Goal: Information Seeking & Learning: Learn about a topic

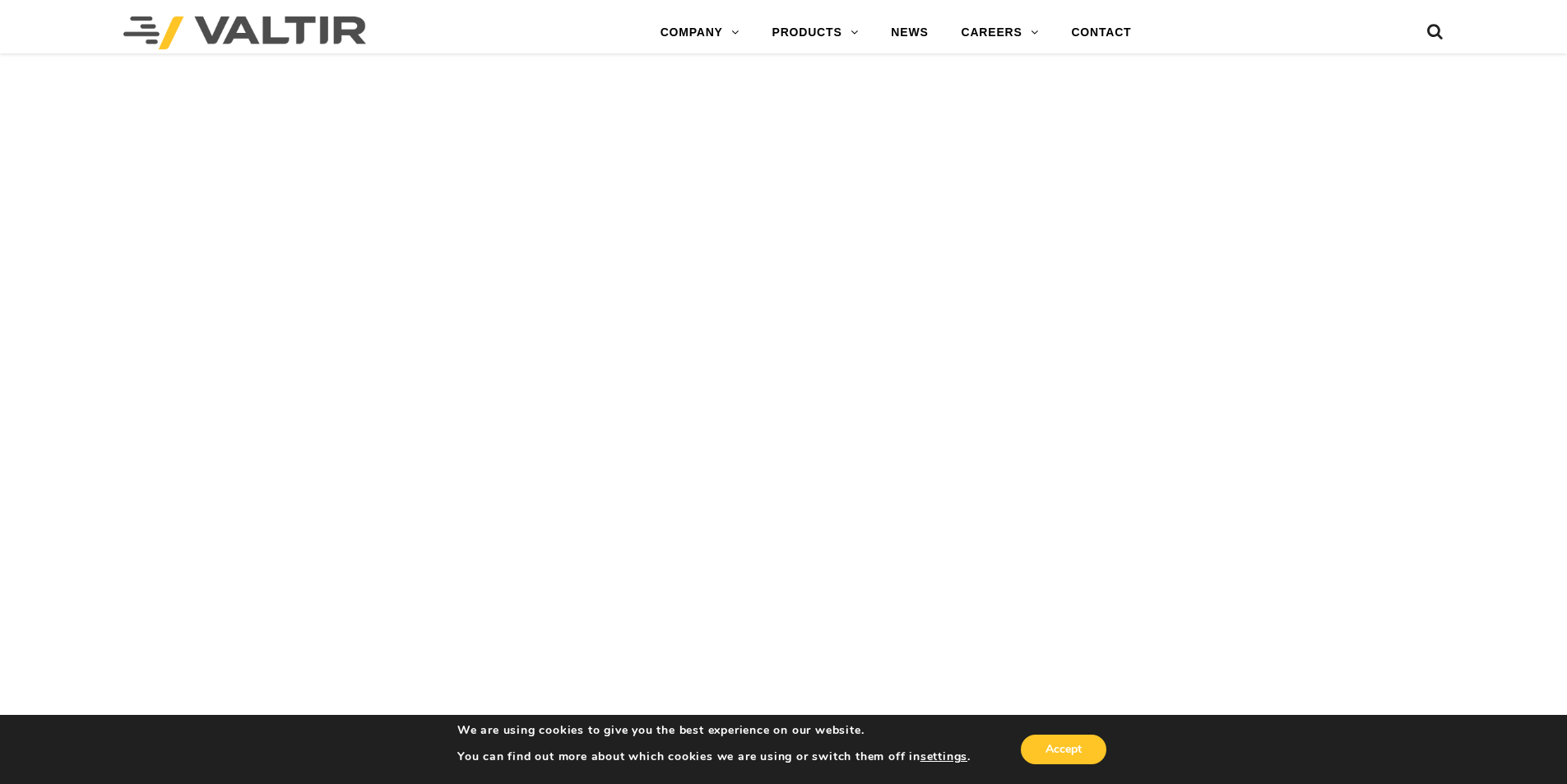
scroll to position [4221, 0]
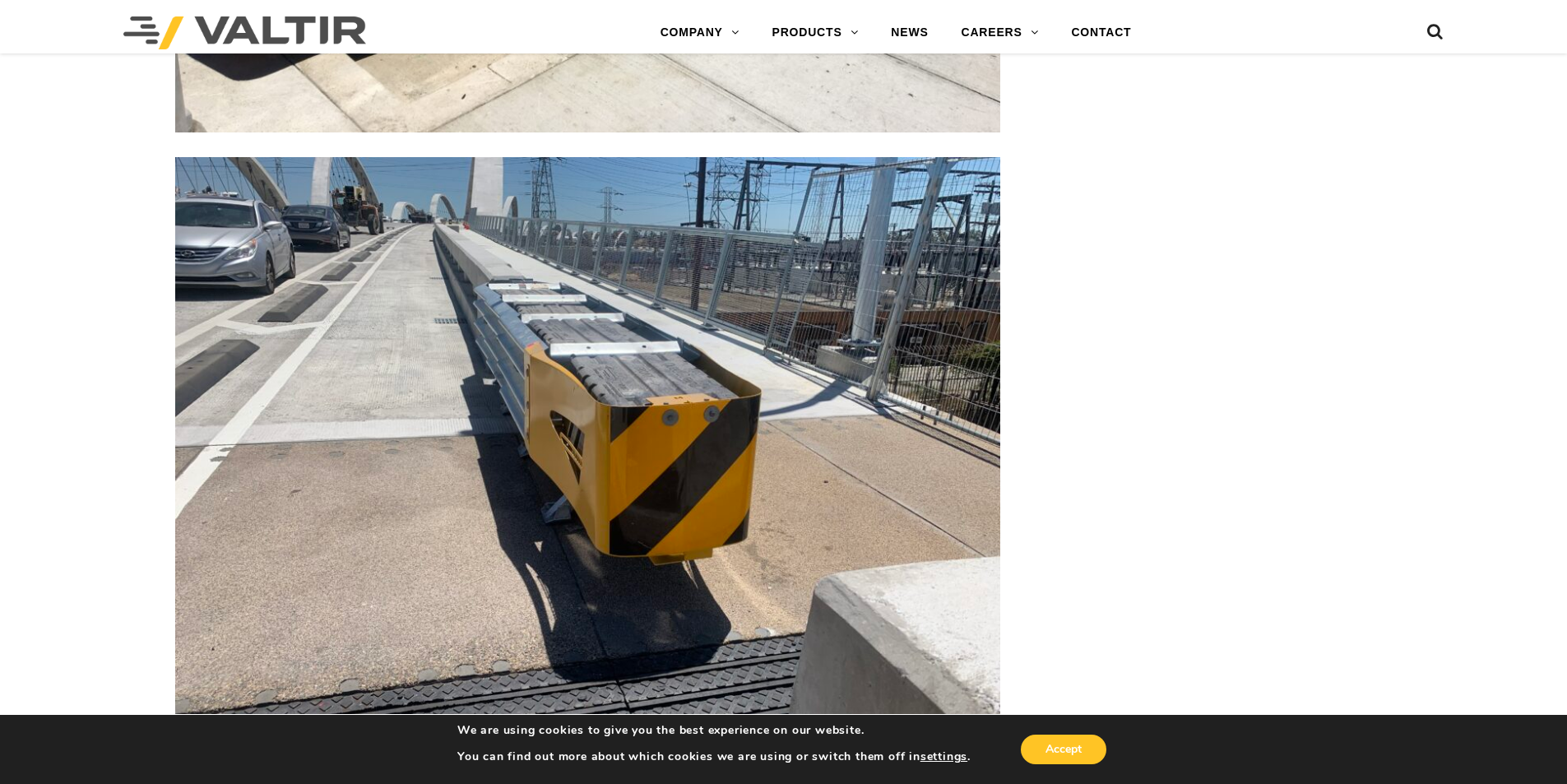
click at [667, 595] on img at bounding box center [588, 466] width 825 height 618
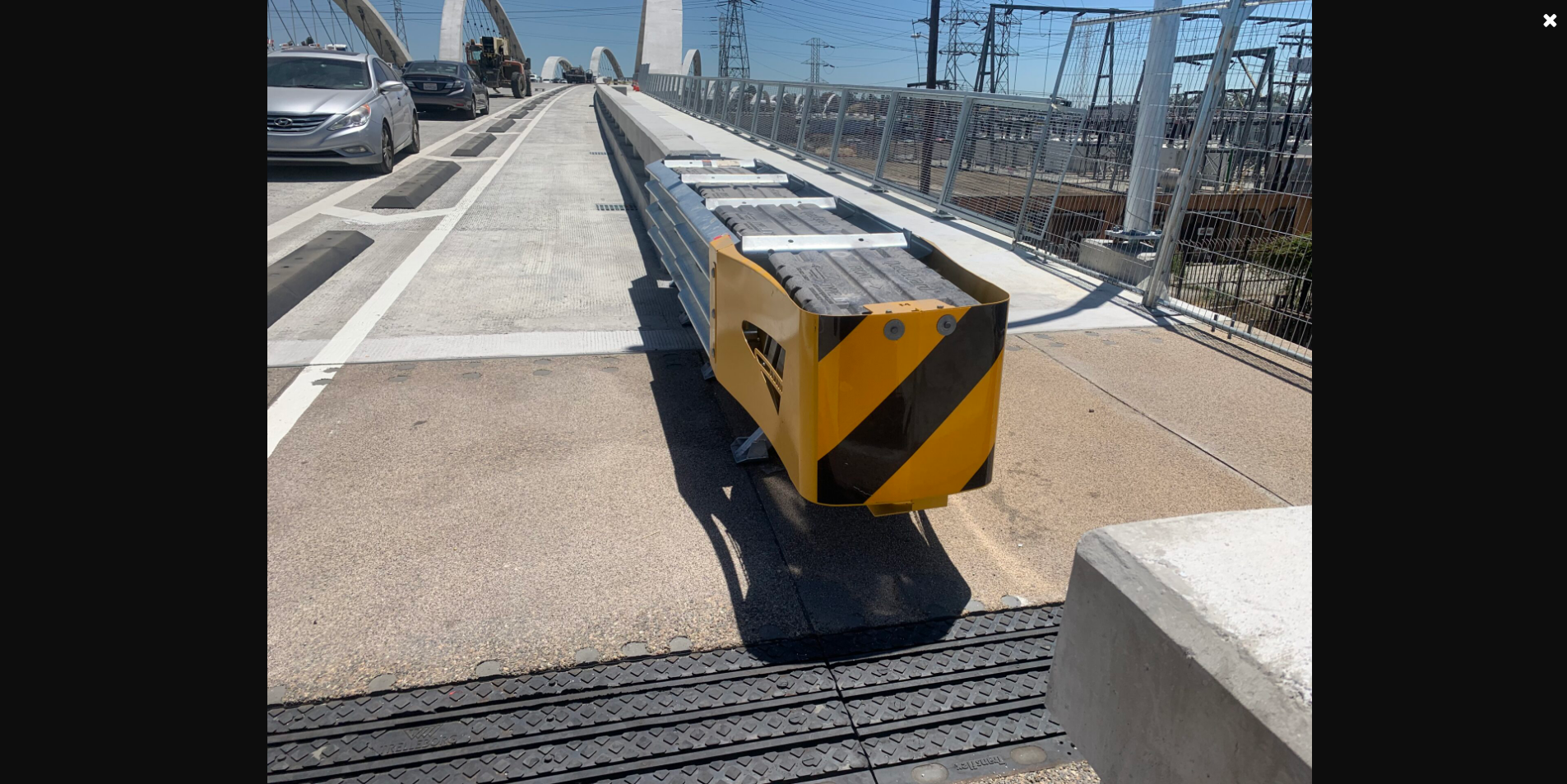
scroll to position [4823, 0]
click at [903, 520] on img at bounding box center [789, 392] width 1046 height 784
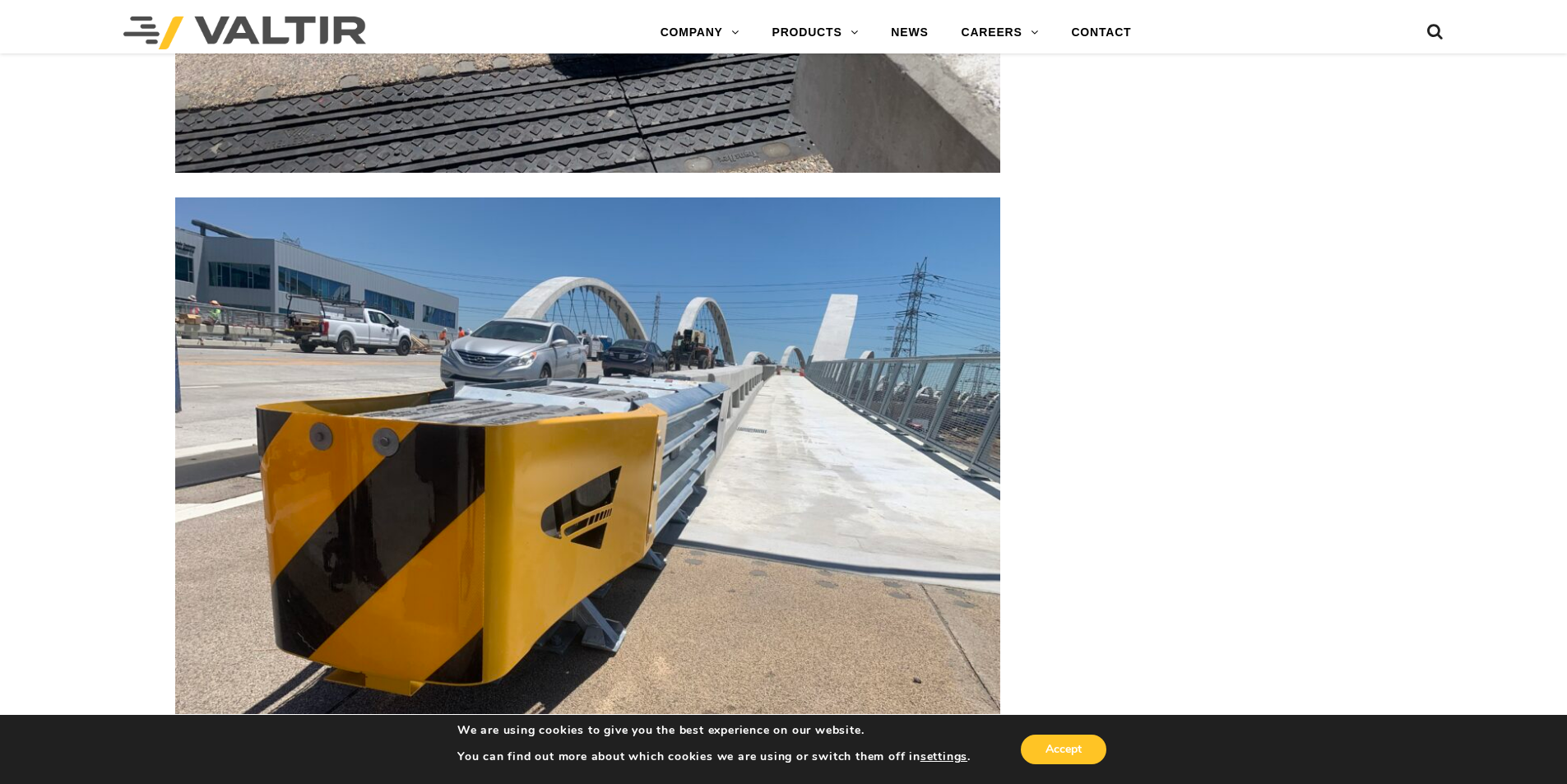
scroll to position [4221, 0]
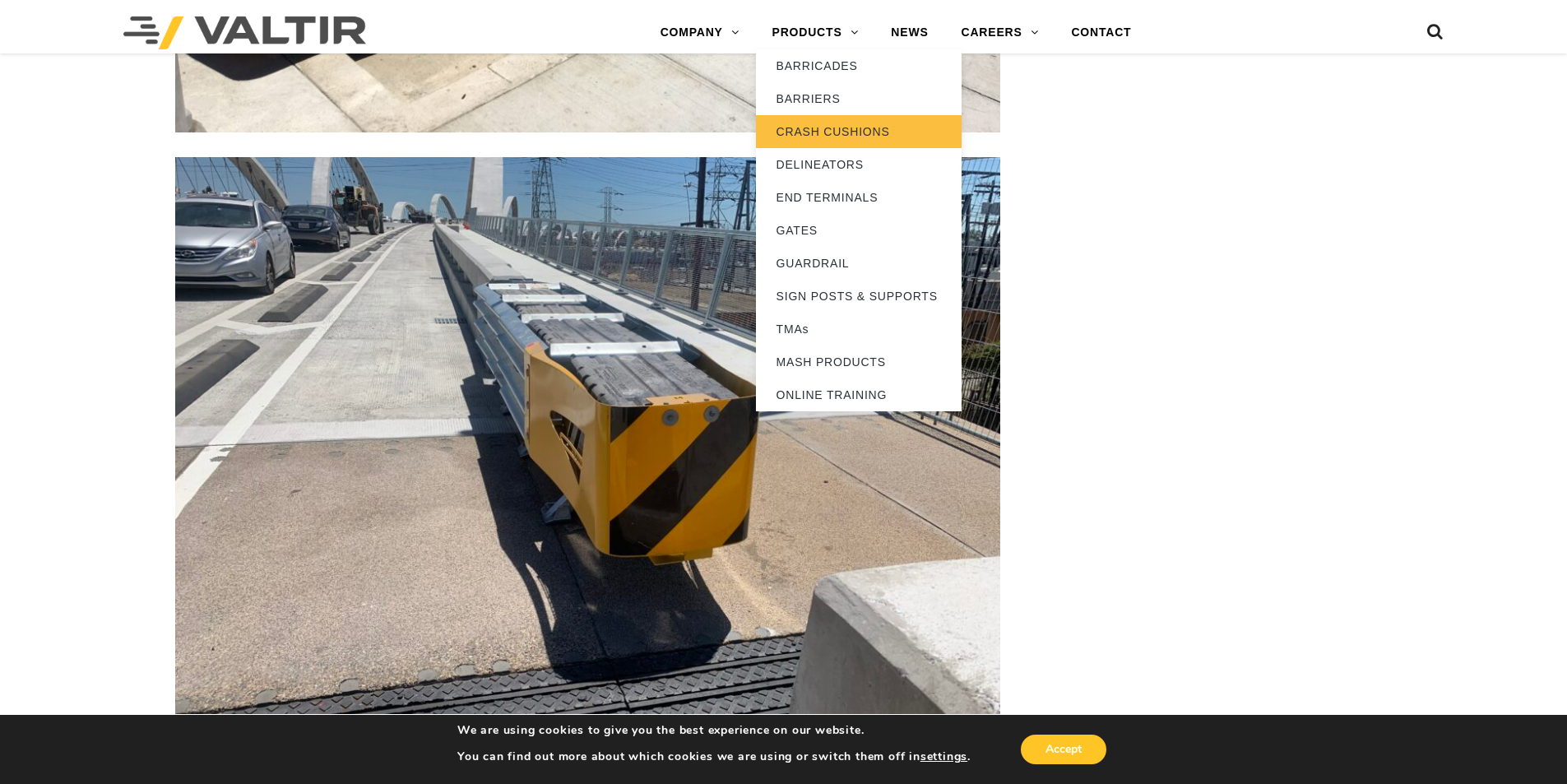
click at [823, 135] on link "CRASH CUSHIONS" at bounding box center [858, 132] width 205 height 33
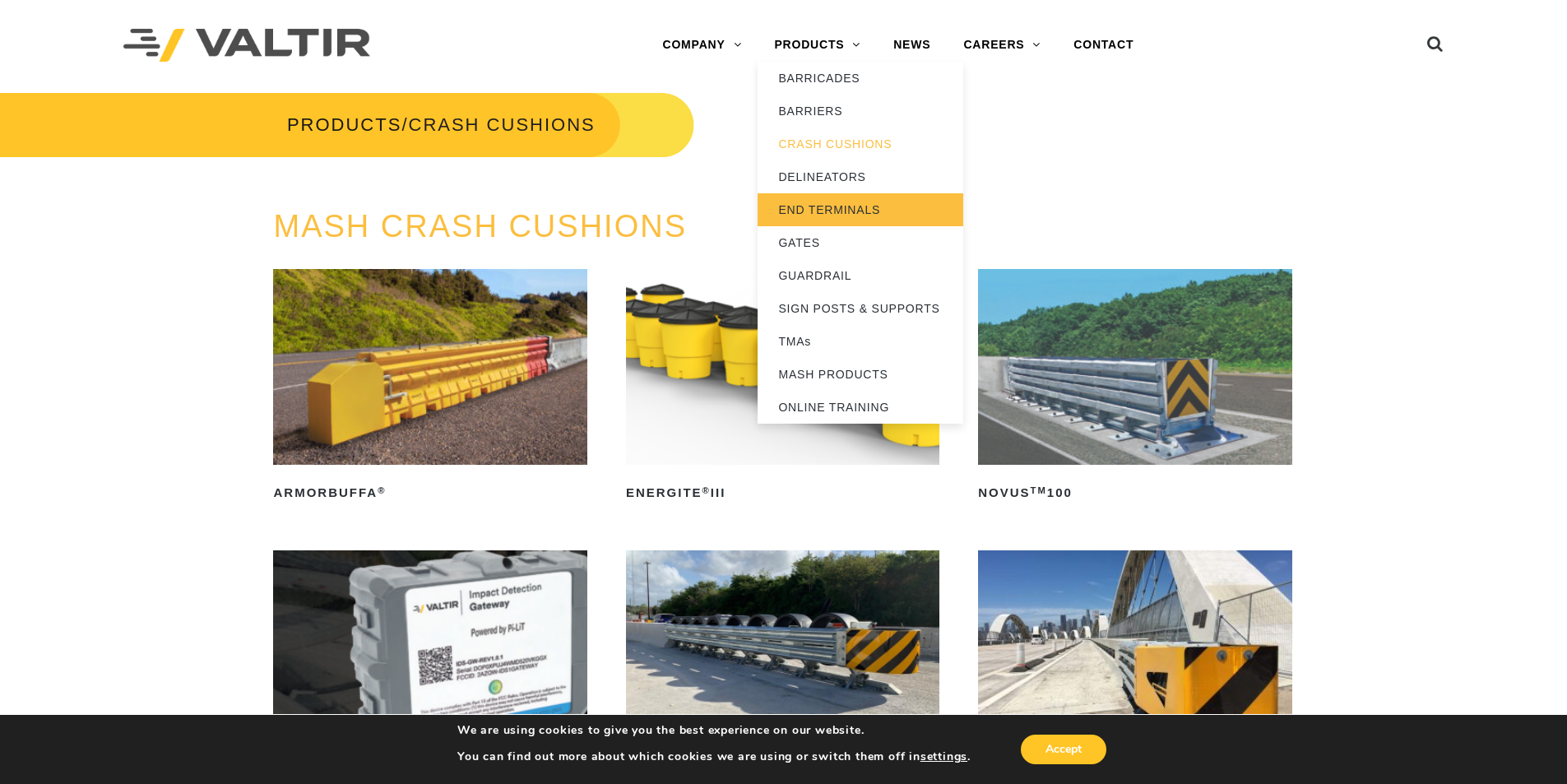
click at [868, 210] on link "END TERMINALS" at bounding box center [860, 210] width 205 height 33
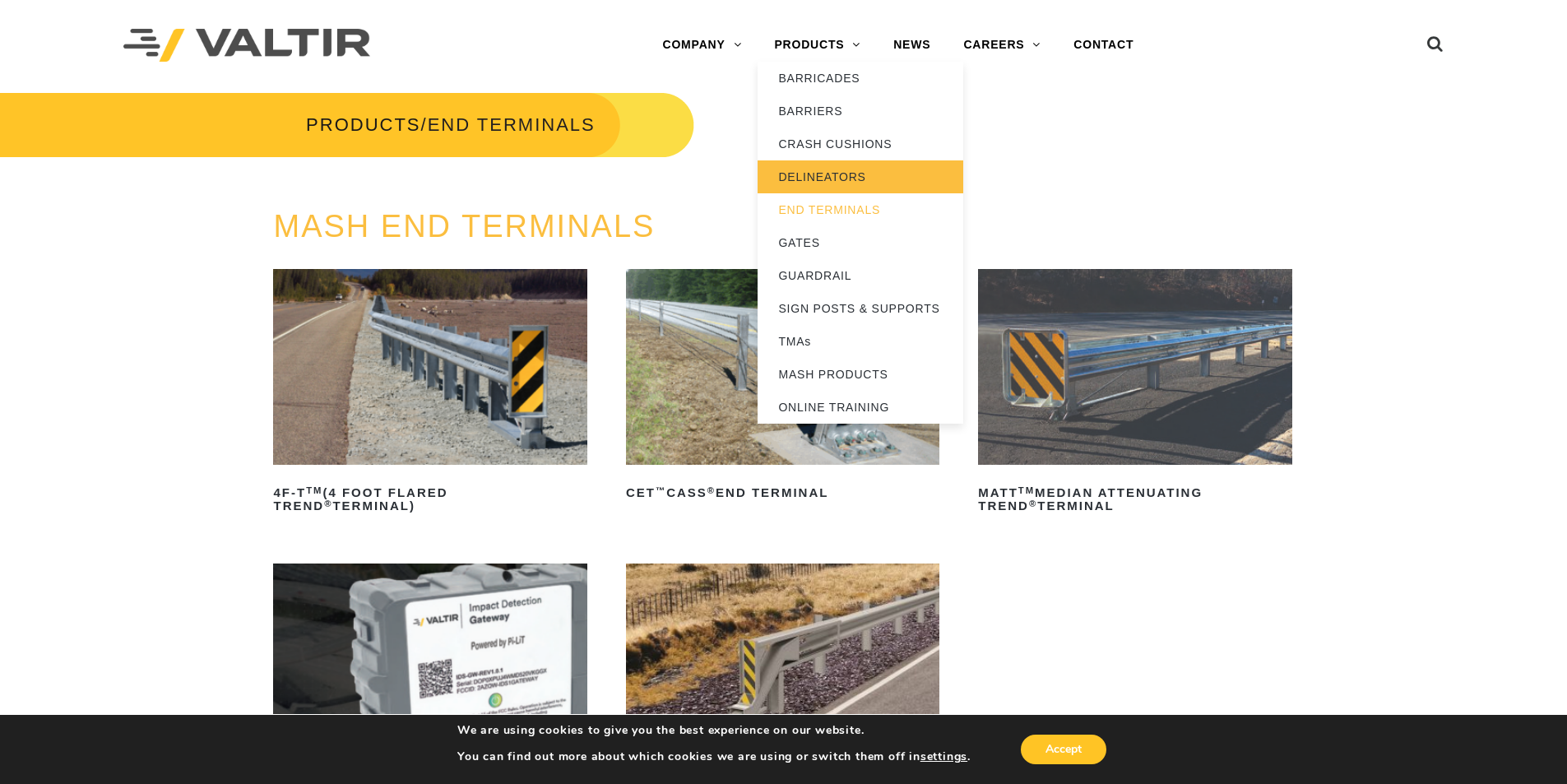
click at [841, 182] on link "DELINEATORS" at bounding box center [860, 176] width 205 height 33
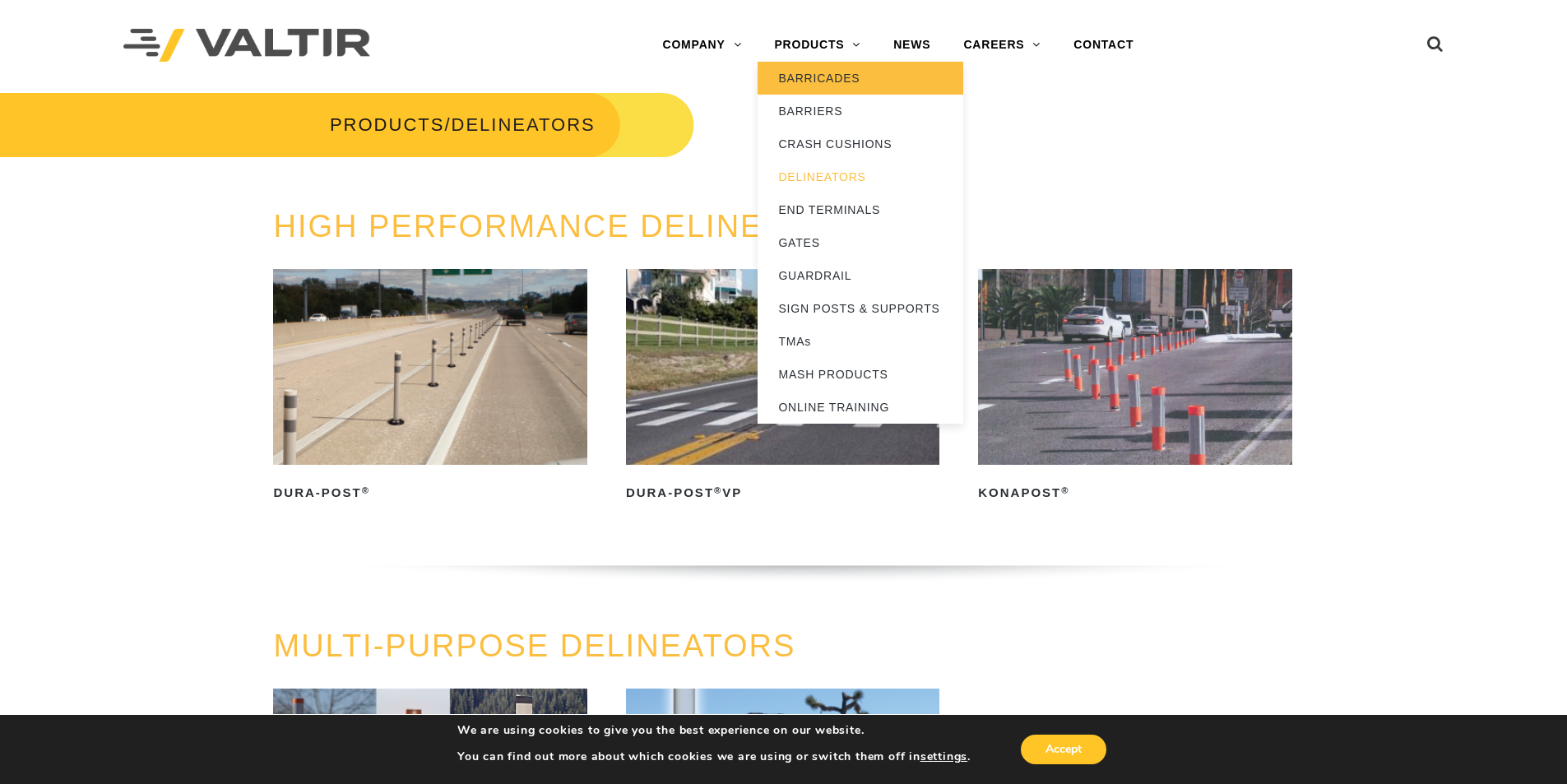
click at [830, 81] on link "BARRICADES" at bounding box center [860, 78] width 205 height 33
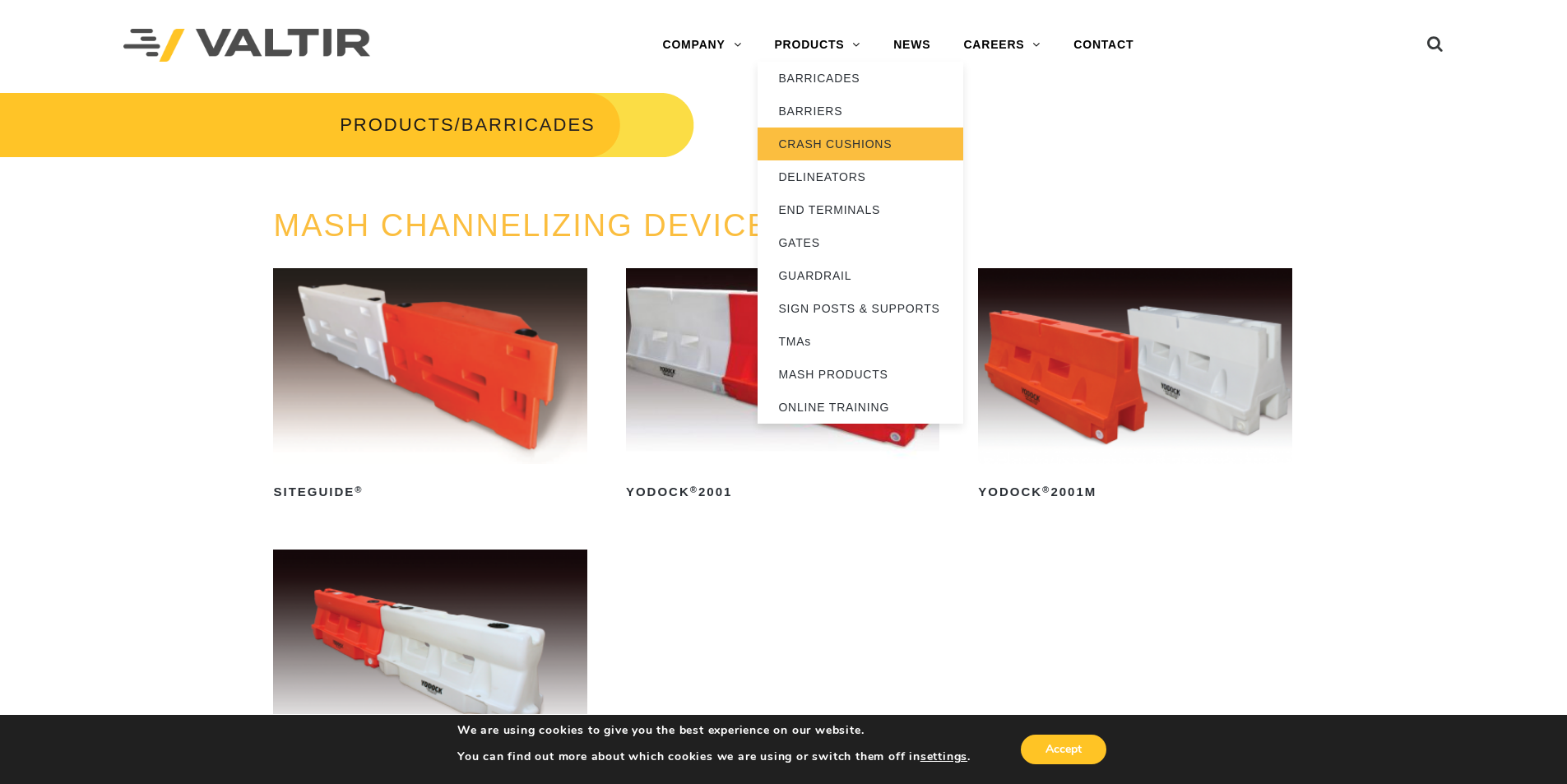
click at [839, 140] on link "CRASH CUSHIONS" at bounding box center [860, 144] width 205 height 33
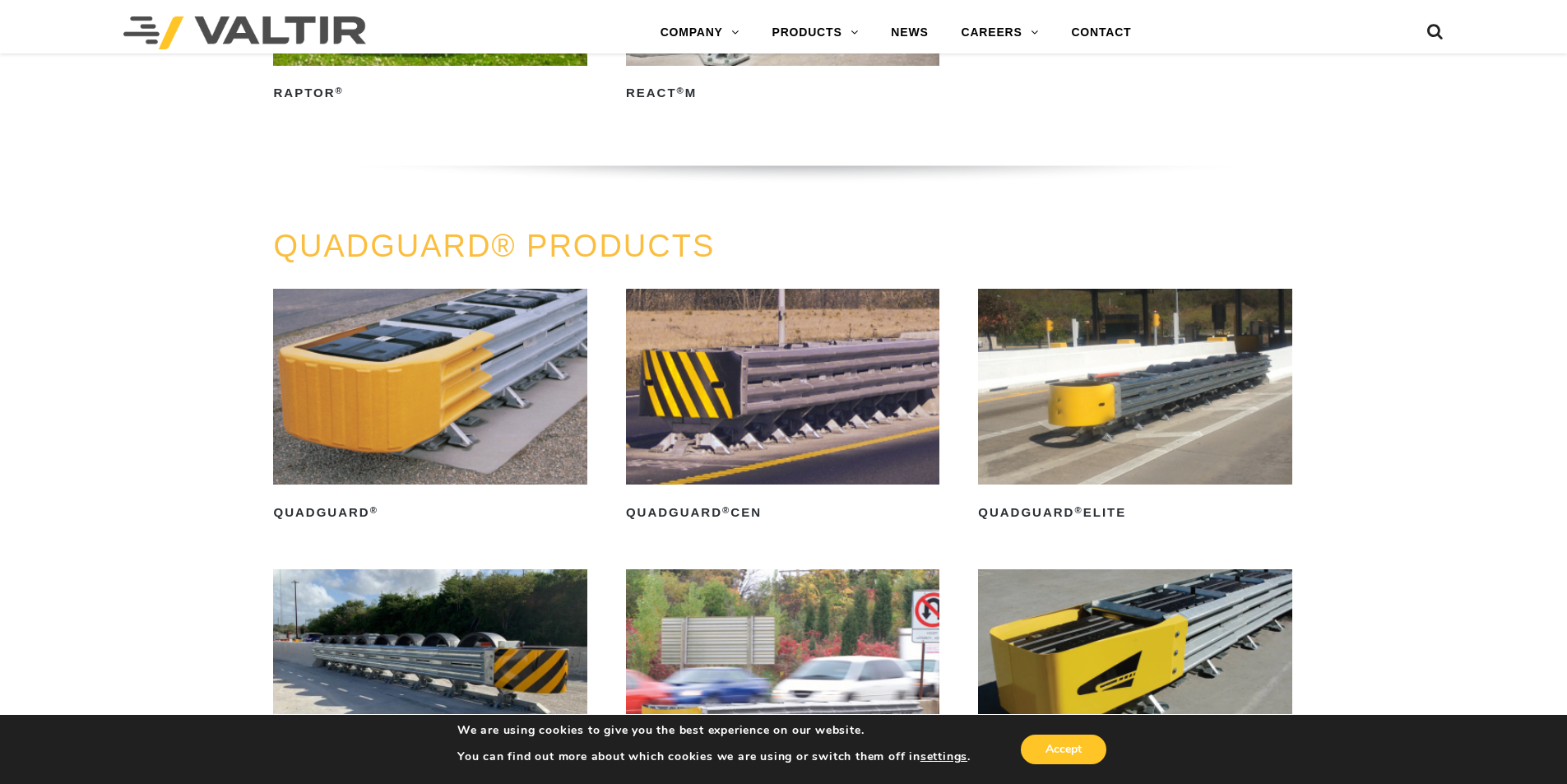
scroll to position [1018, 0]
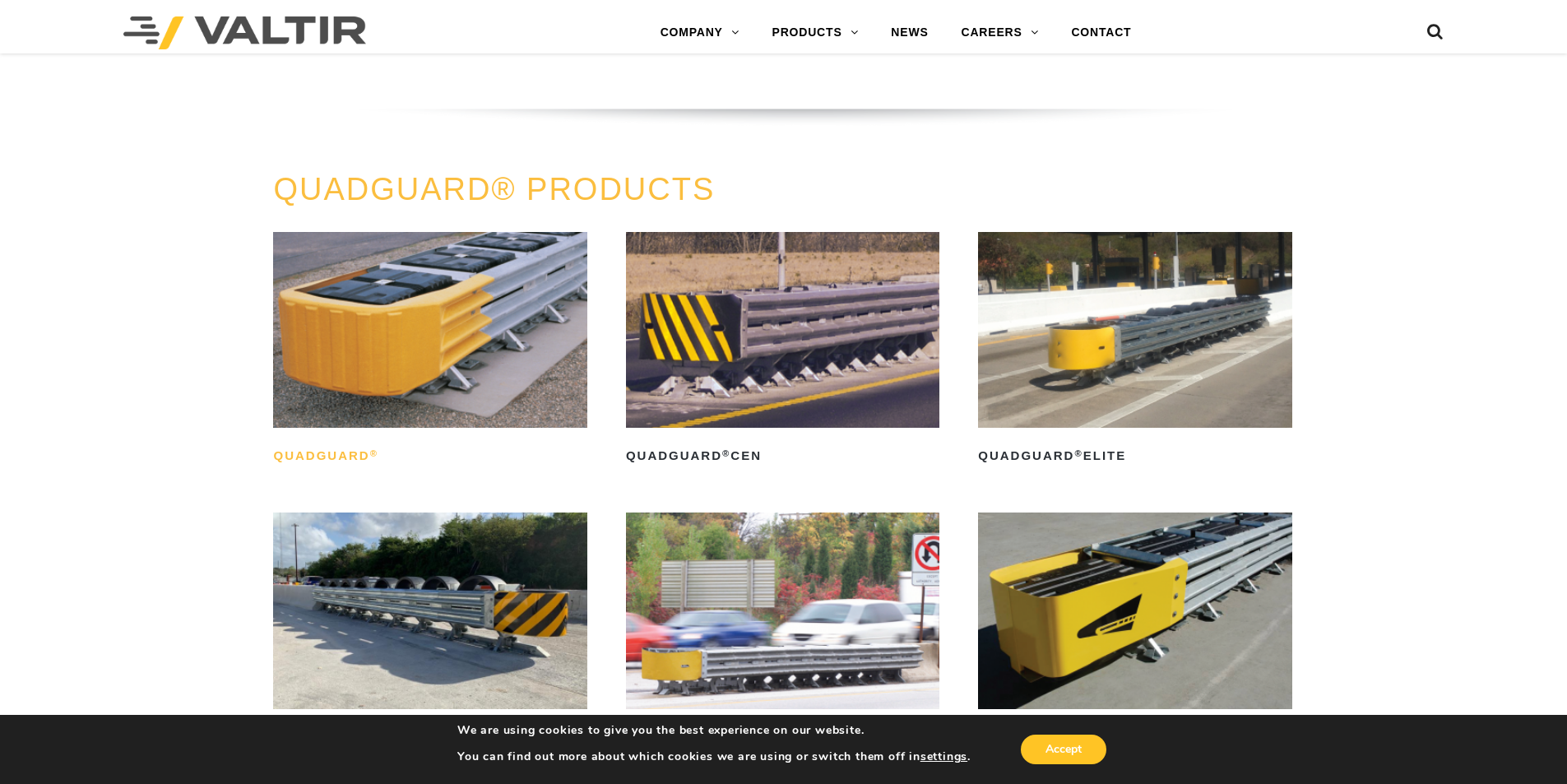
click at [334, 455] on h2 "QuadGuard ®" at bounding box center [429, 455] width 313 height 26
click at [489, 643] on img at bounding box center [429, 610] width 313 height 196
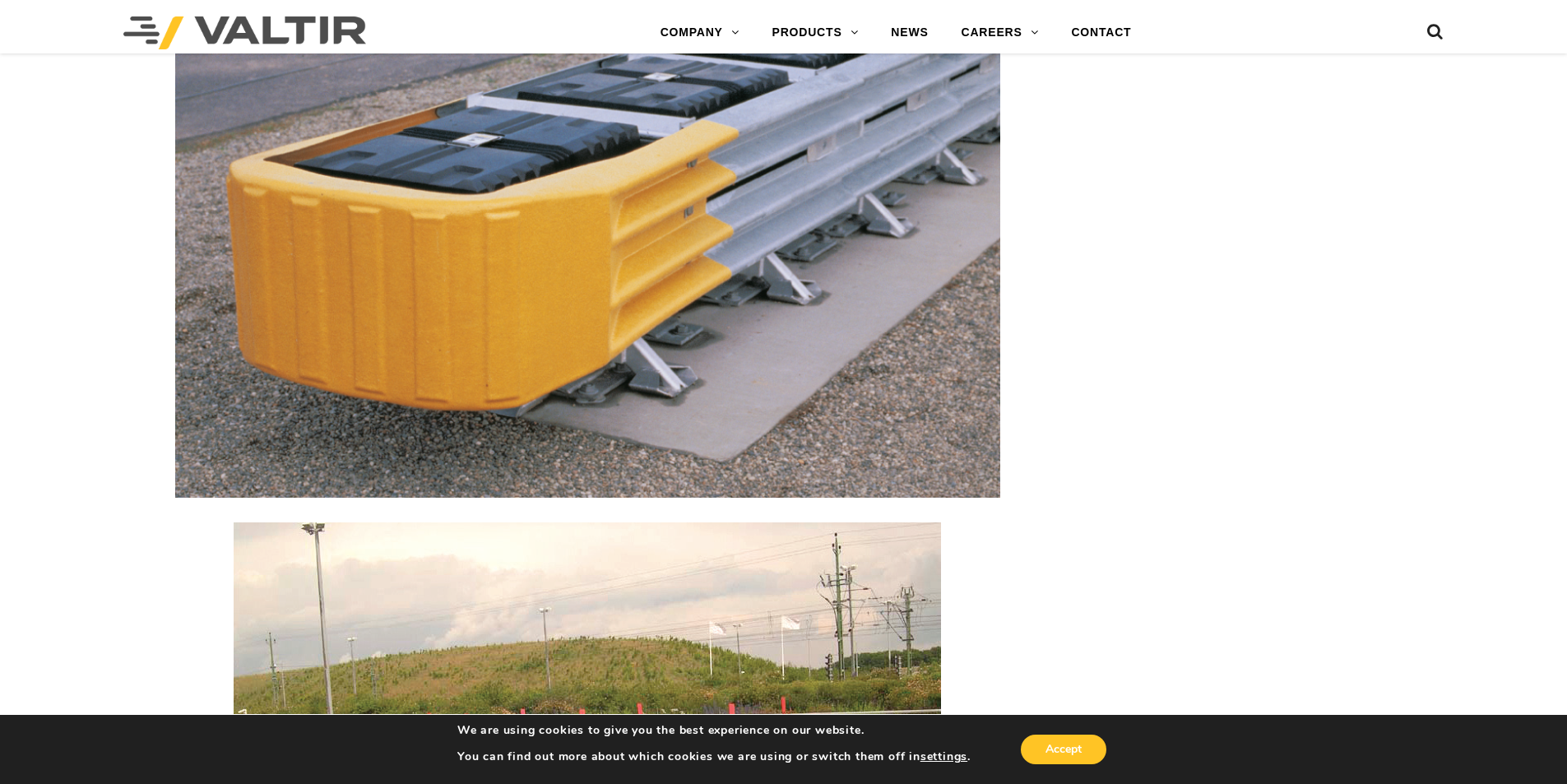
scroll to position [3012, 0]
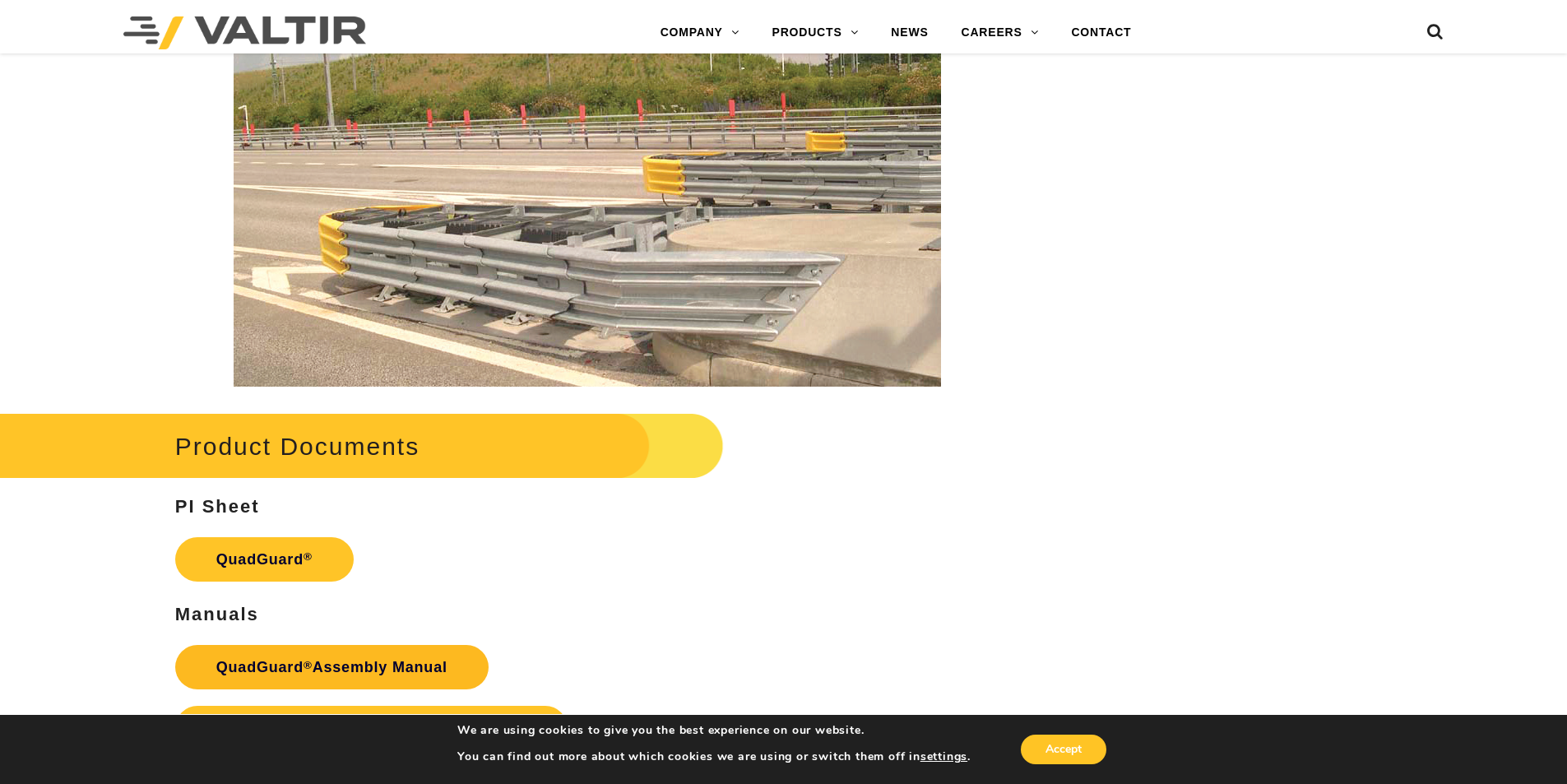
click at [270, 665] on link "QuadGuard ® Assembly Manual" at bounding box center [332, 666] width 313 height 44
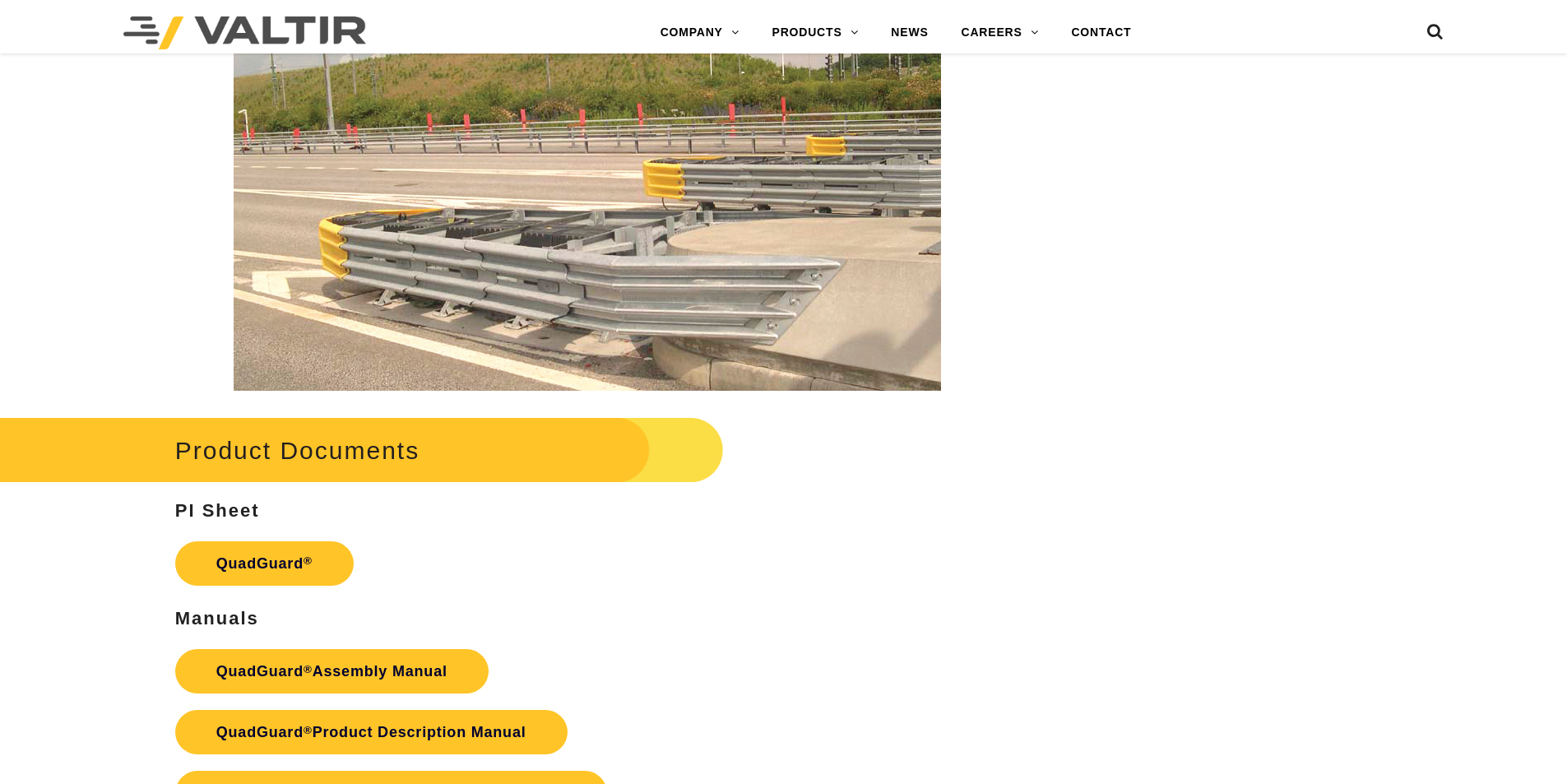
scroll to position [3012, 0]
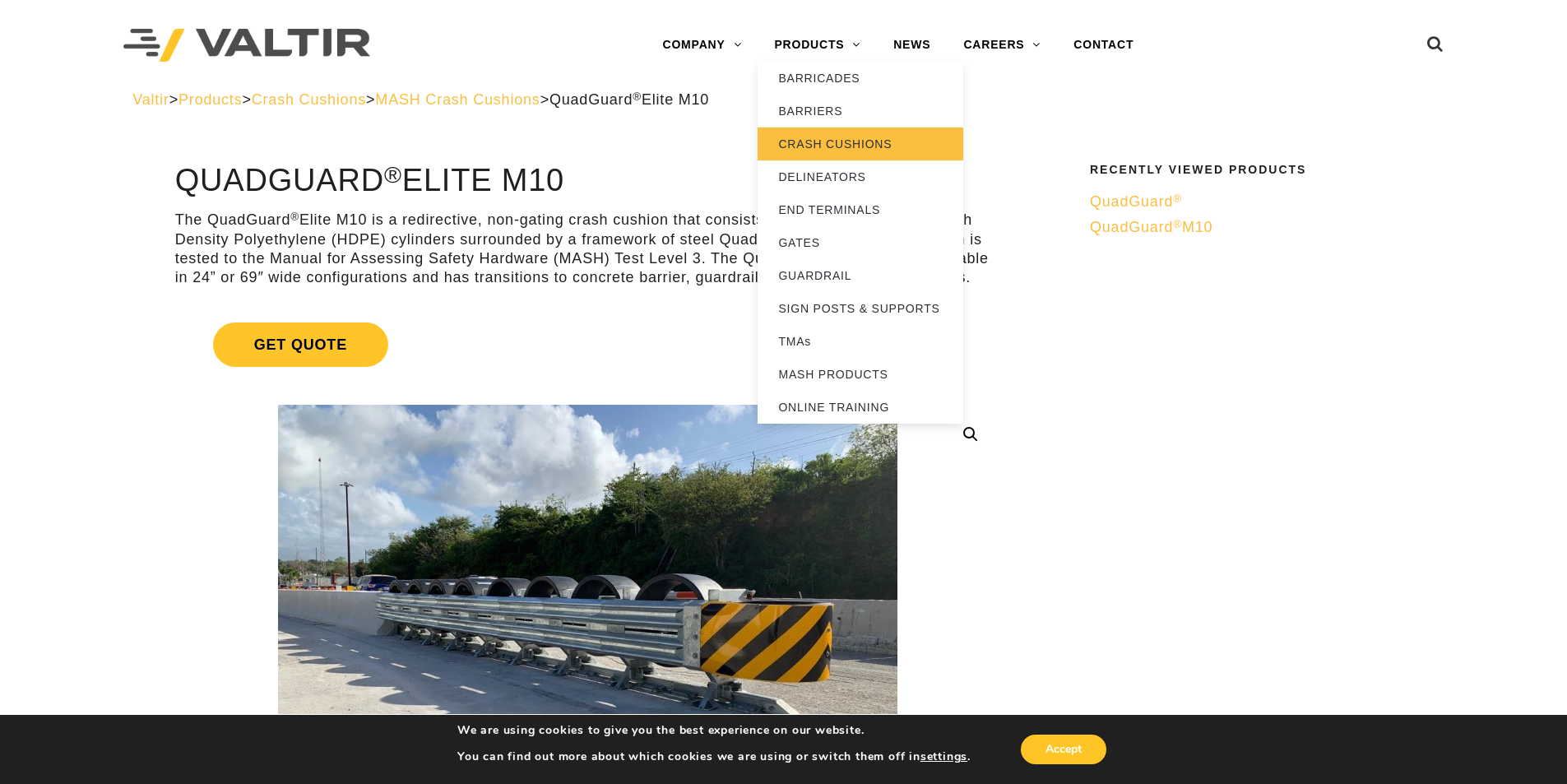
click at [820, 141] on link "CRASH CUSHIONS" at bounding box center [860, 144] width 205 height 33
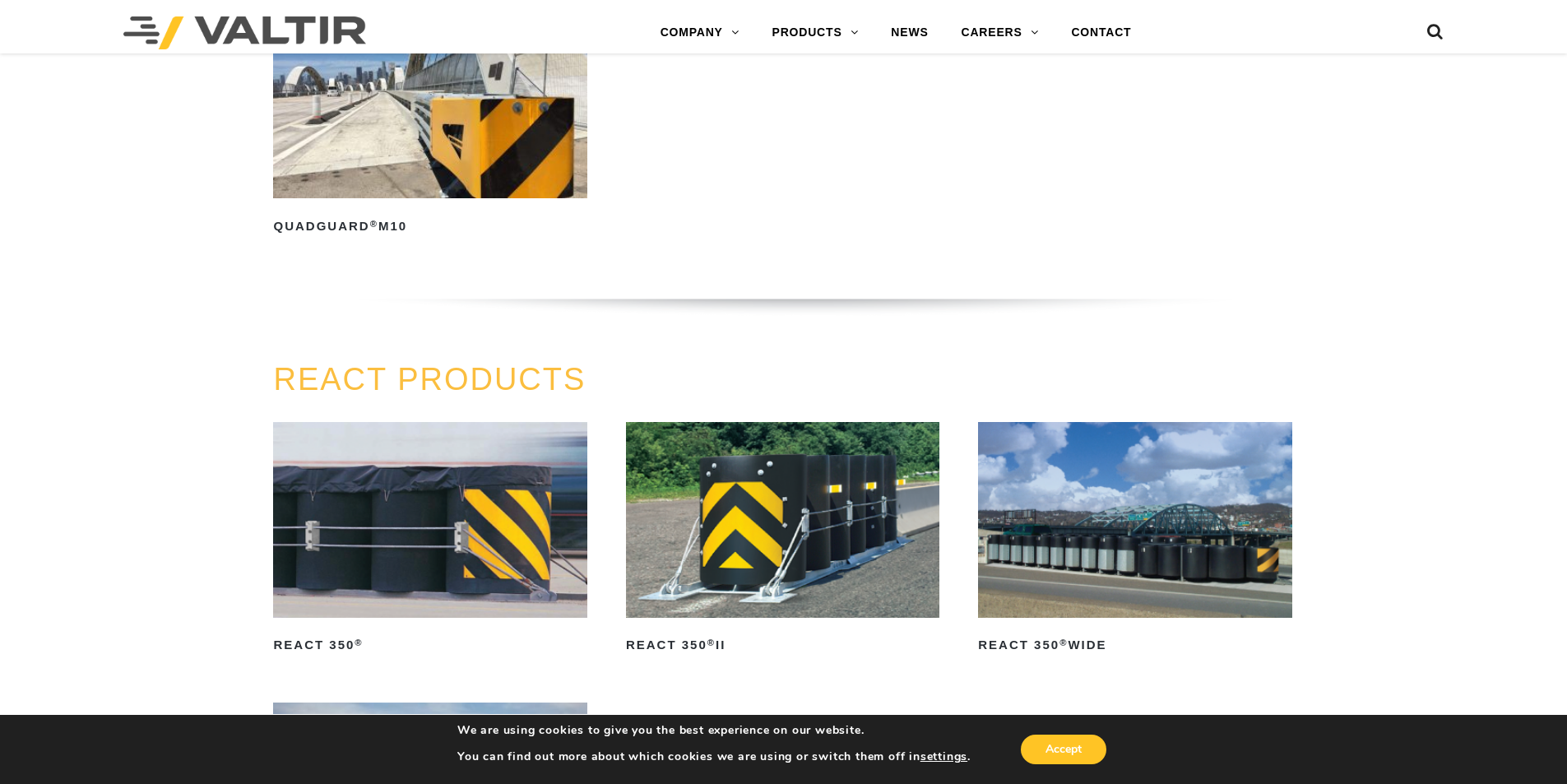
scroll to position [2412, 0]
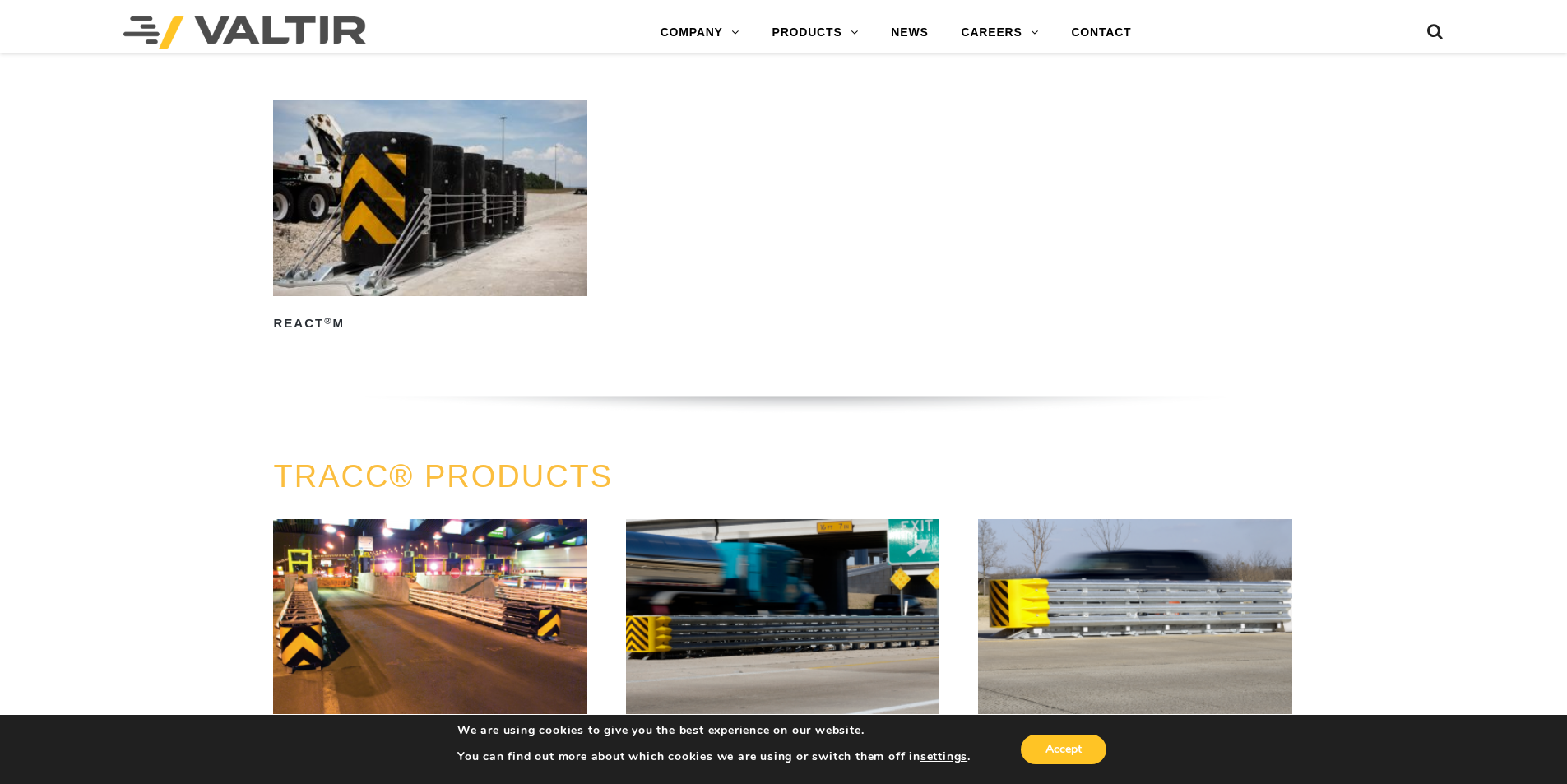
click at [1021, 623] on img at bounding box center [1134, 616] width 313 height 196
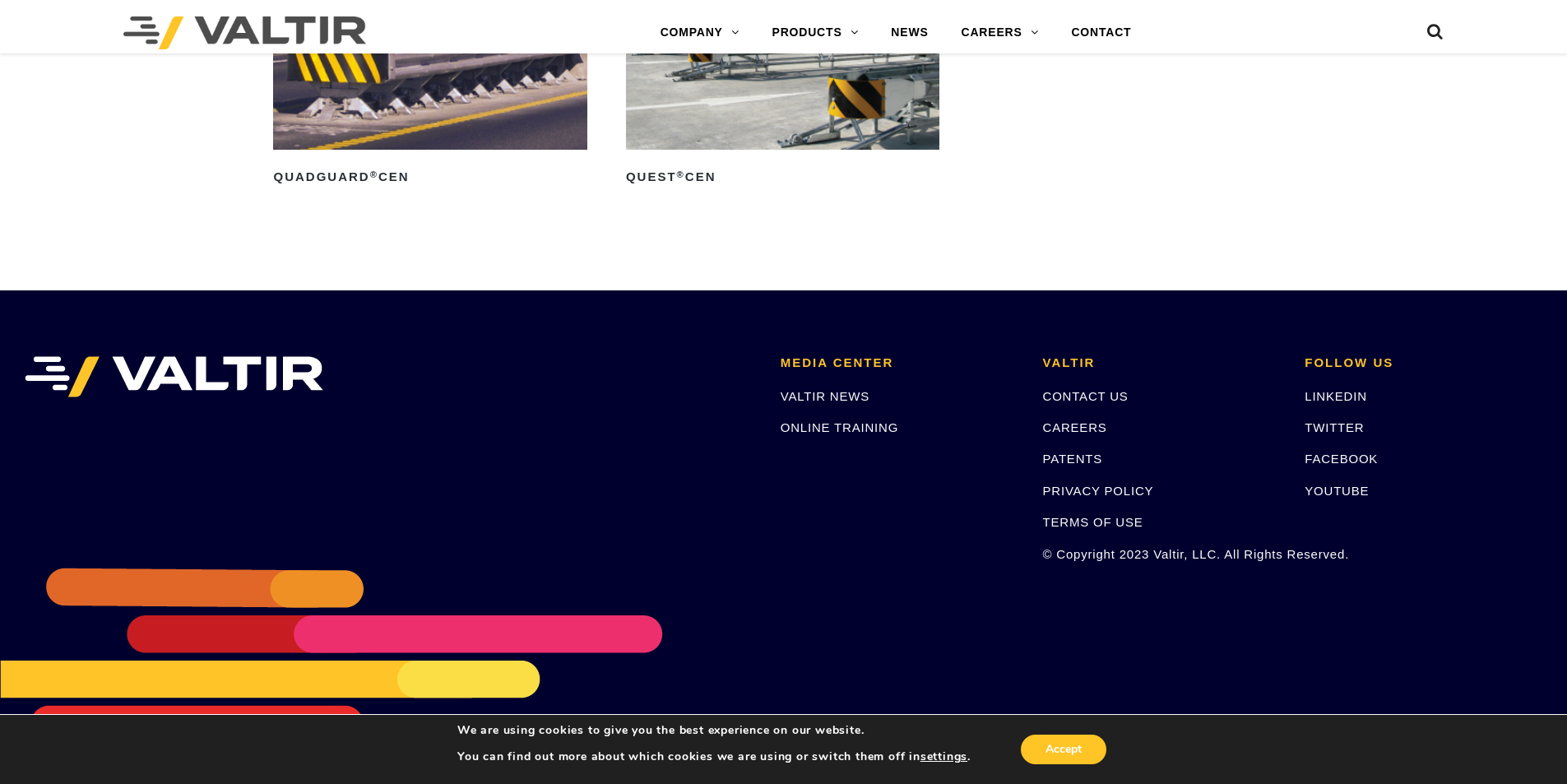
scroll to position [5173, 0]
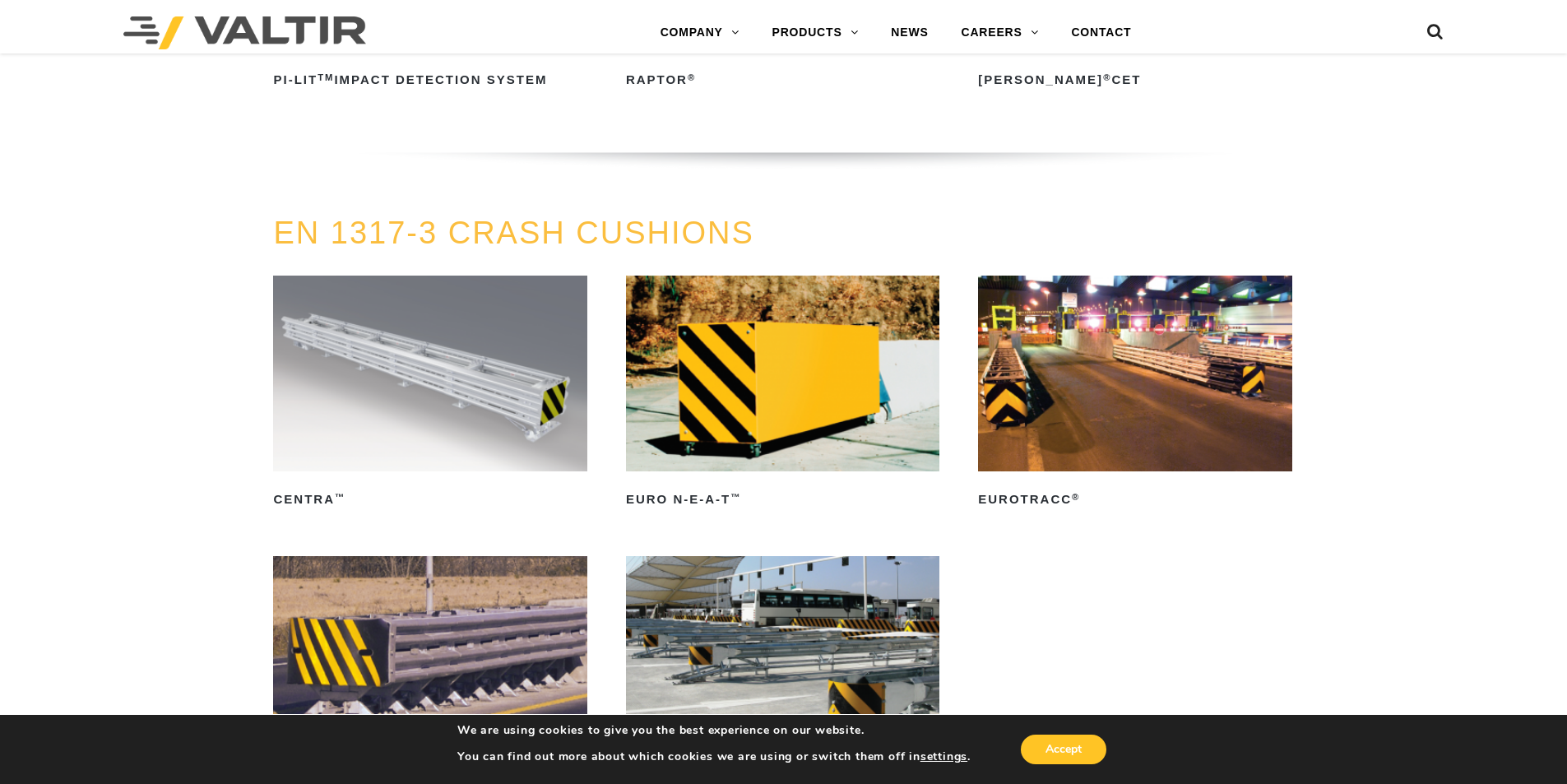
click at [1222, 387] on img at bounding box center [1134, 373] width 313 height 196
click at [519, 408] on img at bounding box center [429, 373] width 313 height 196
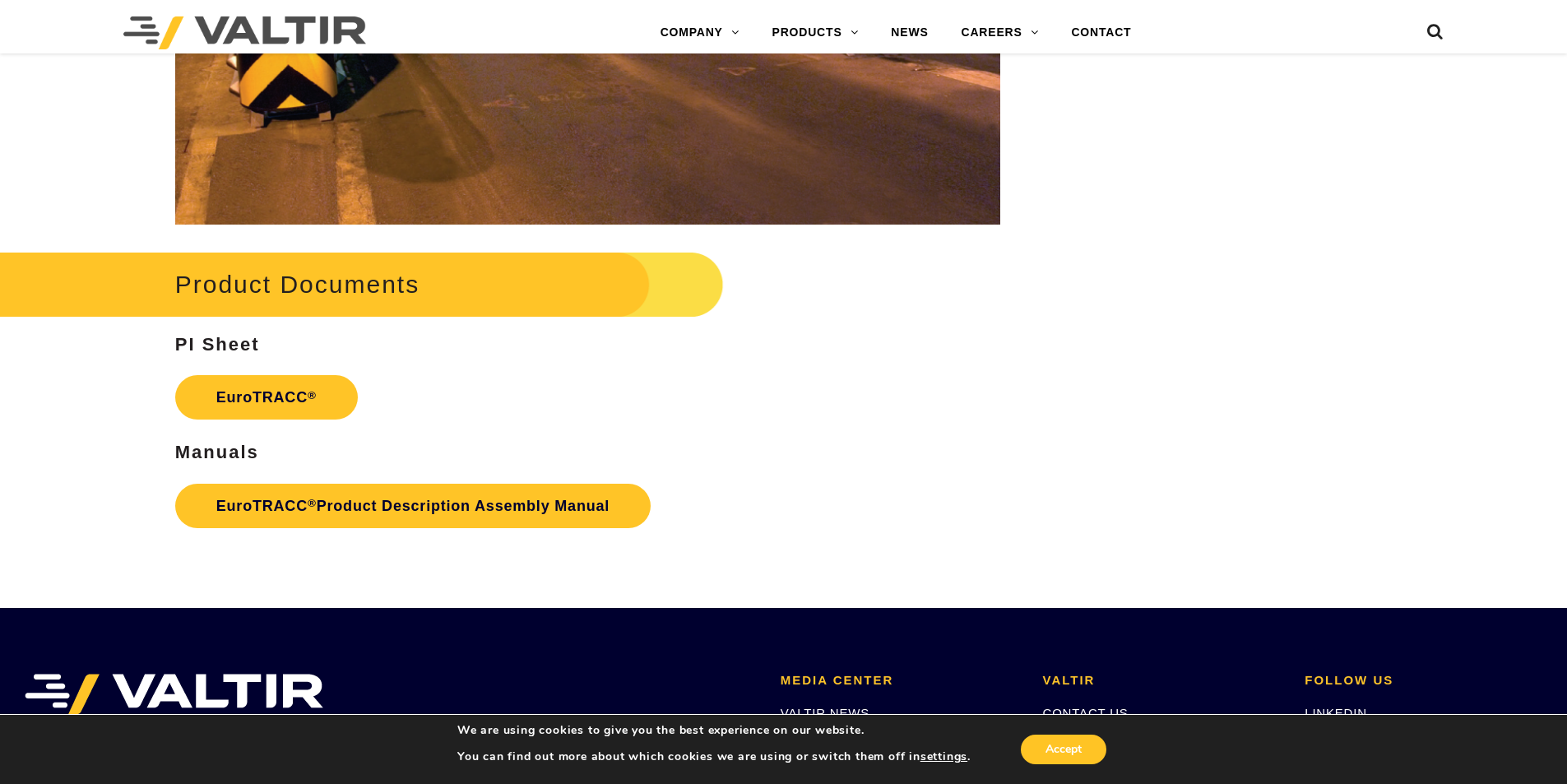
scroll to position [2349, 0]
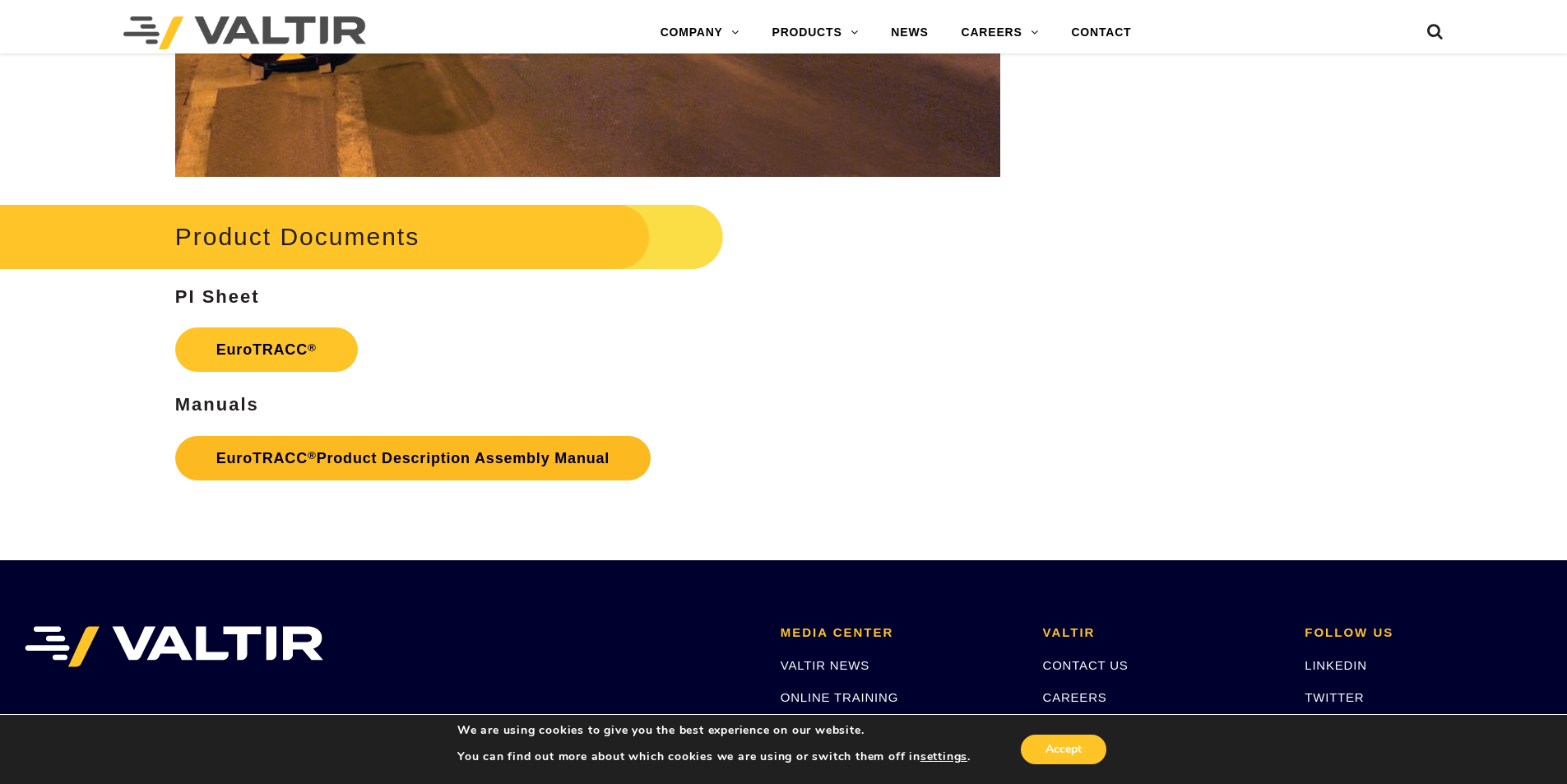
click at [302, 468] on link "EuroTRACC ® Product Description Assembly Manual" at bounding box center [412, 457] width 475 height 44
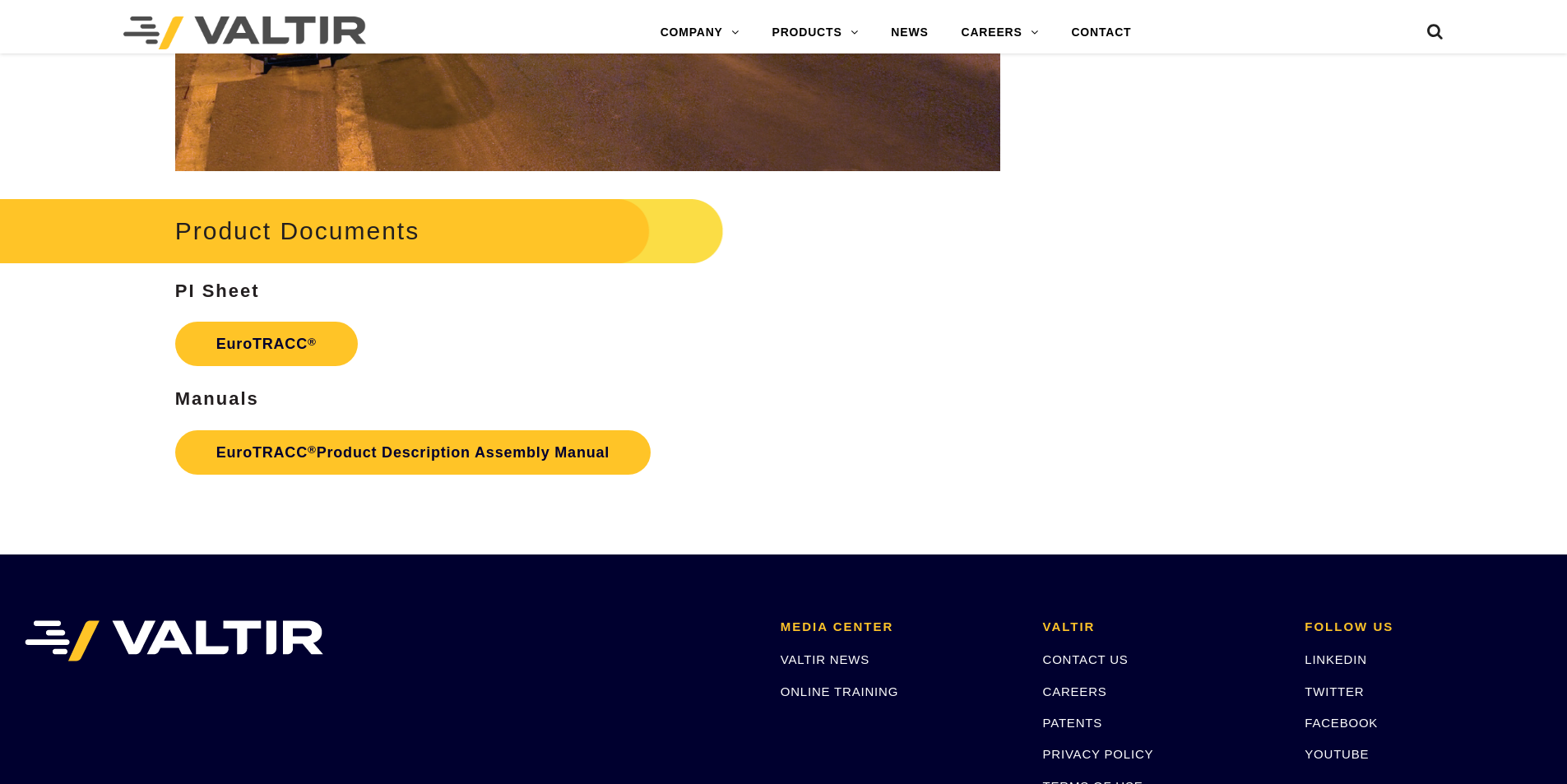
scroll to position [2349, 0]
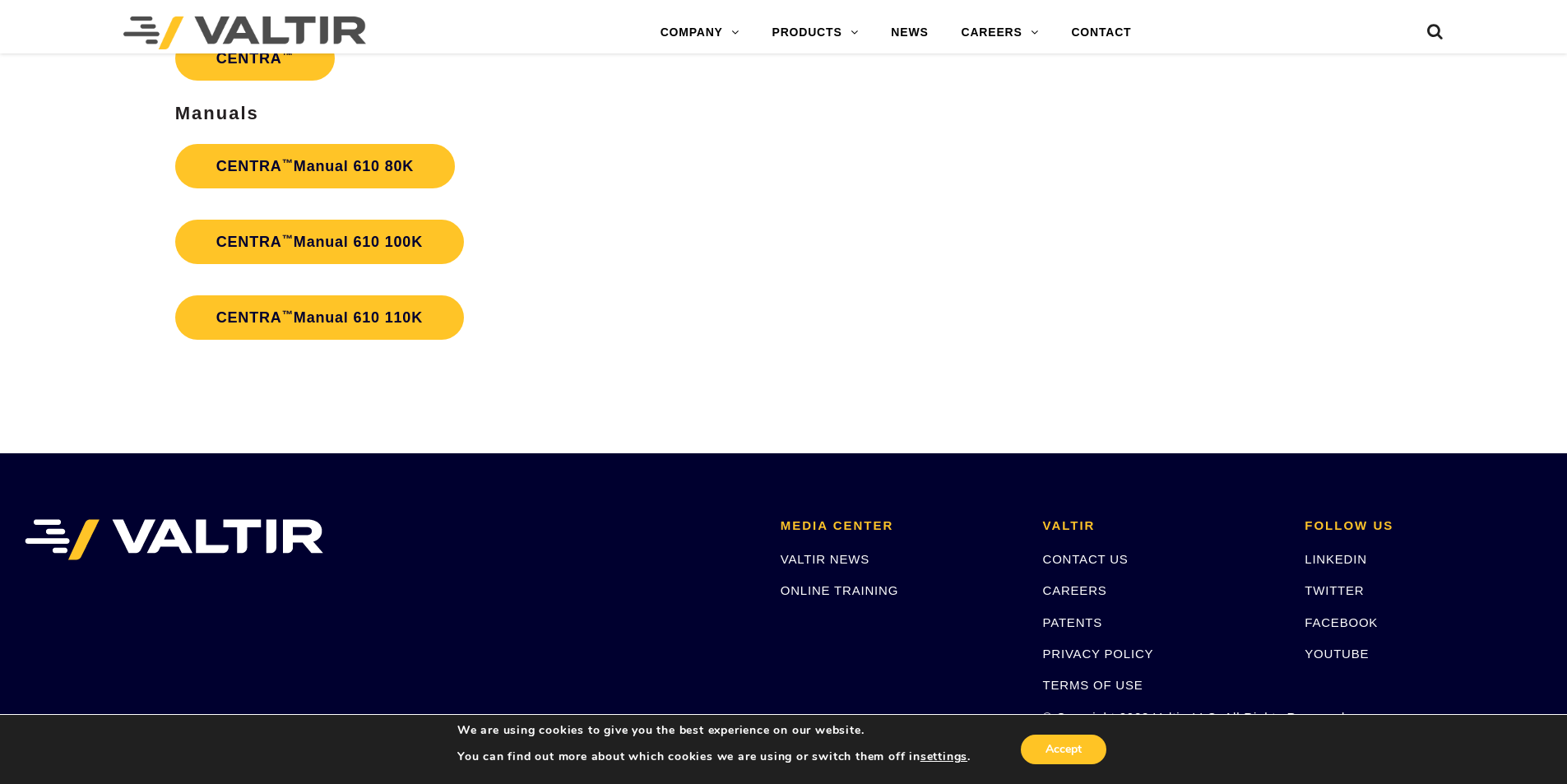
scroll to position [3628, 0]
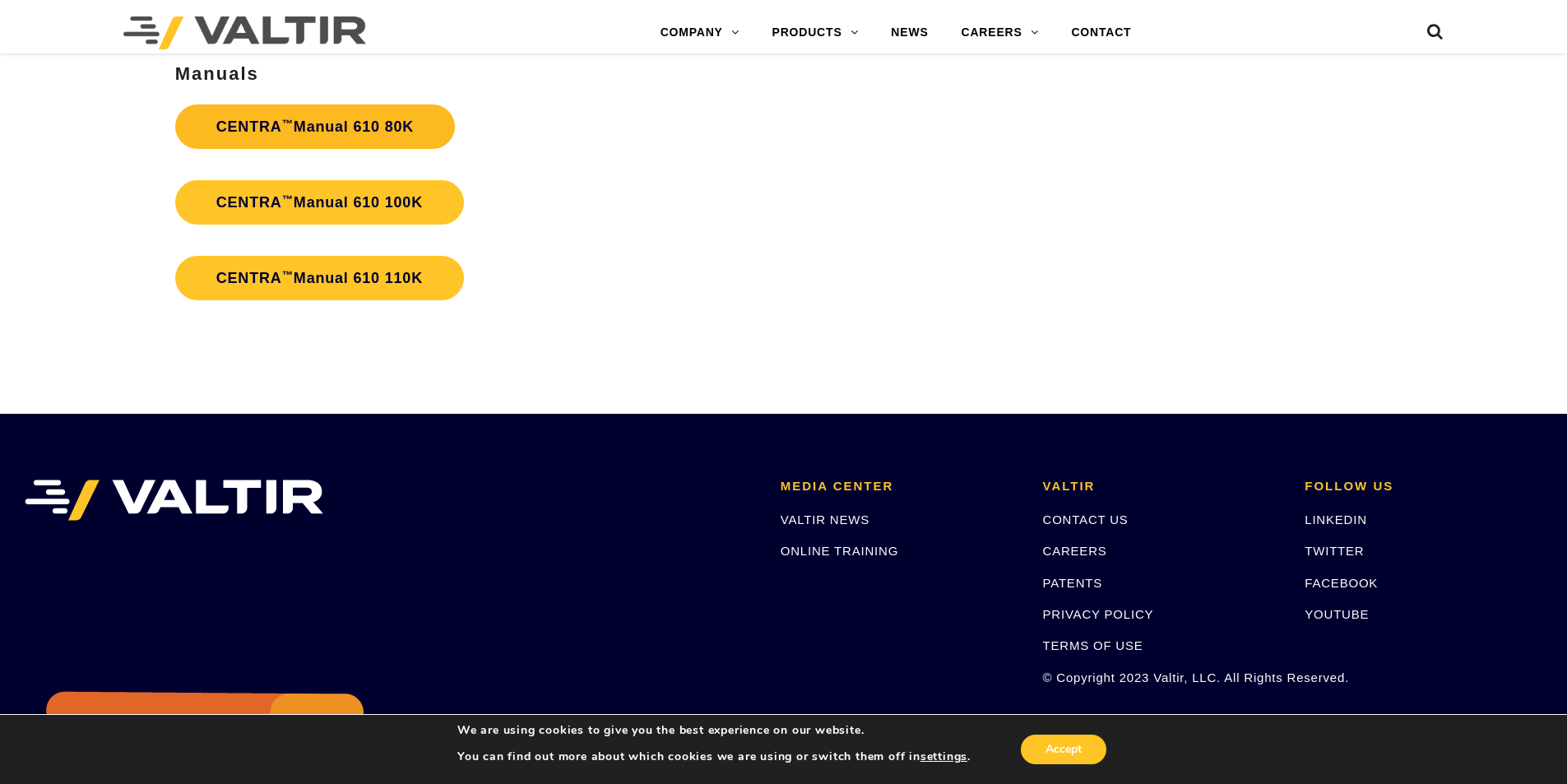
click at [294, 144] on link "CENTRA ™ Manual 610 80K" at bounding box center [315, 126] width 279 height 44
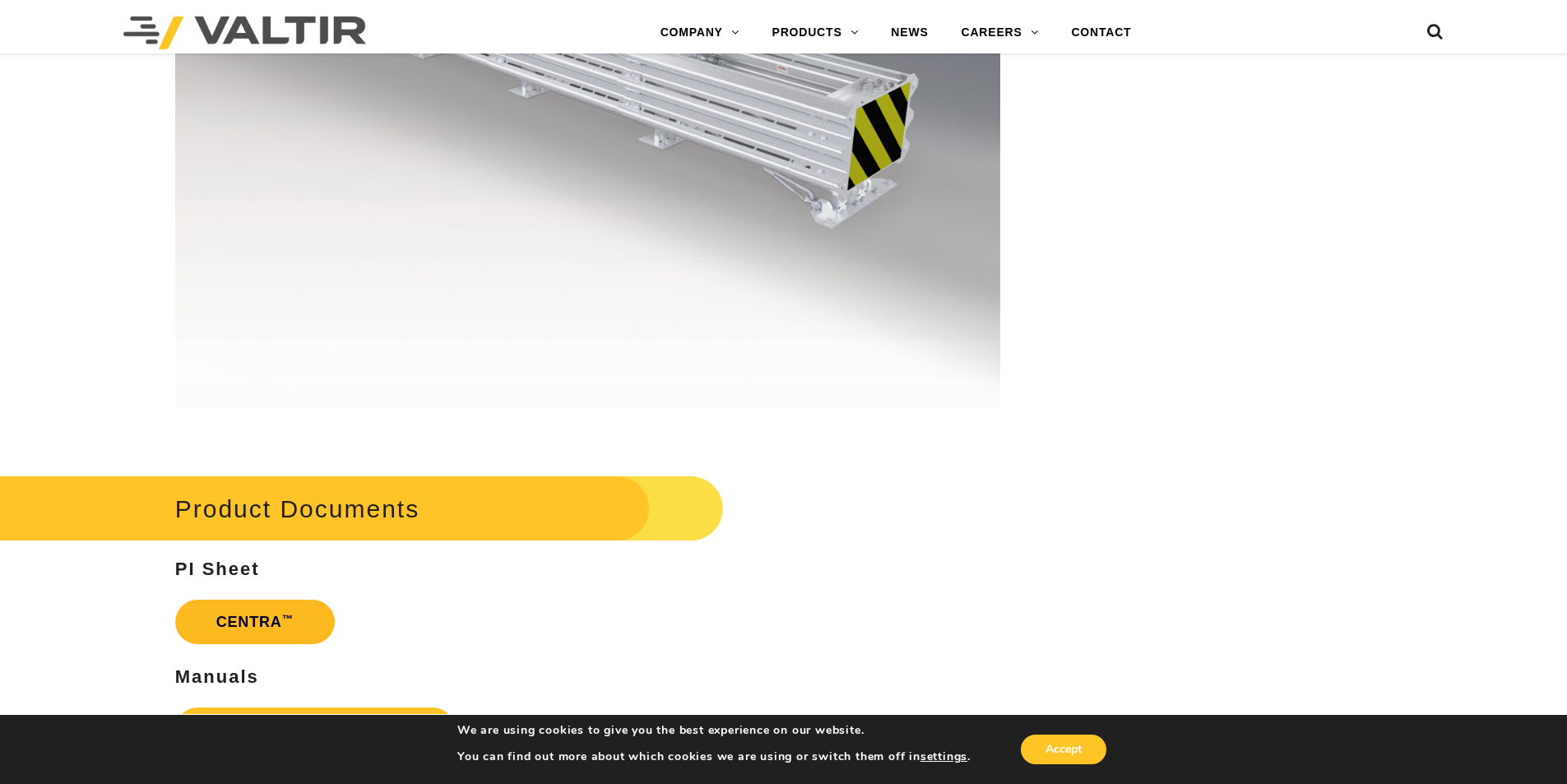
click at [245, 614] on link "CENTRA ™" at bounding box center [255, 621] width 160 height 44
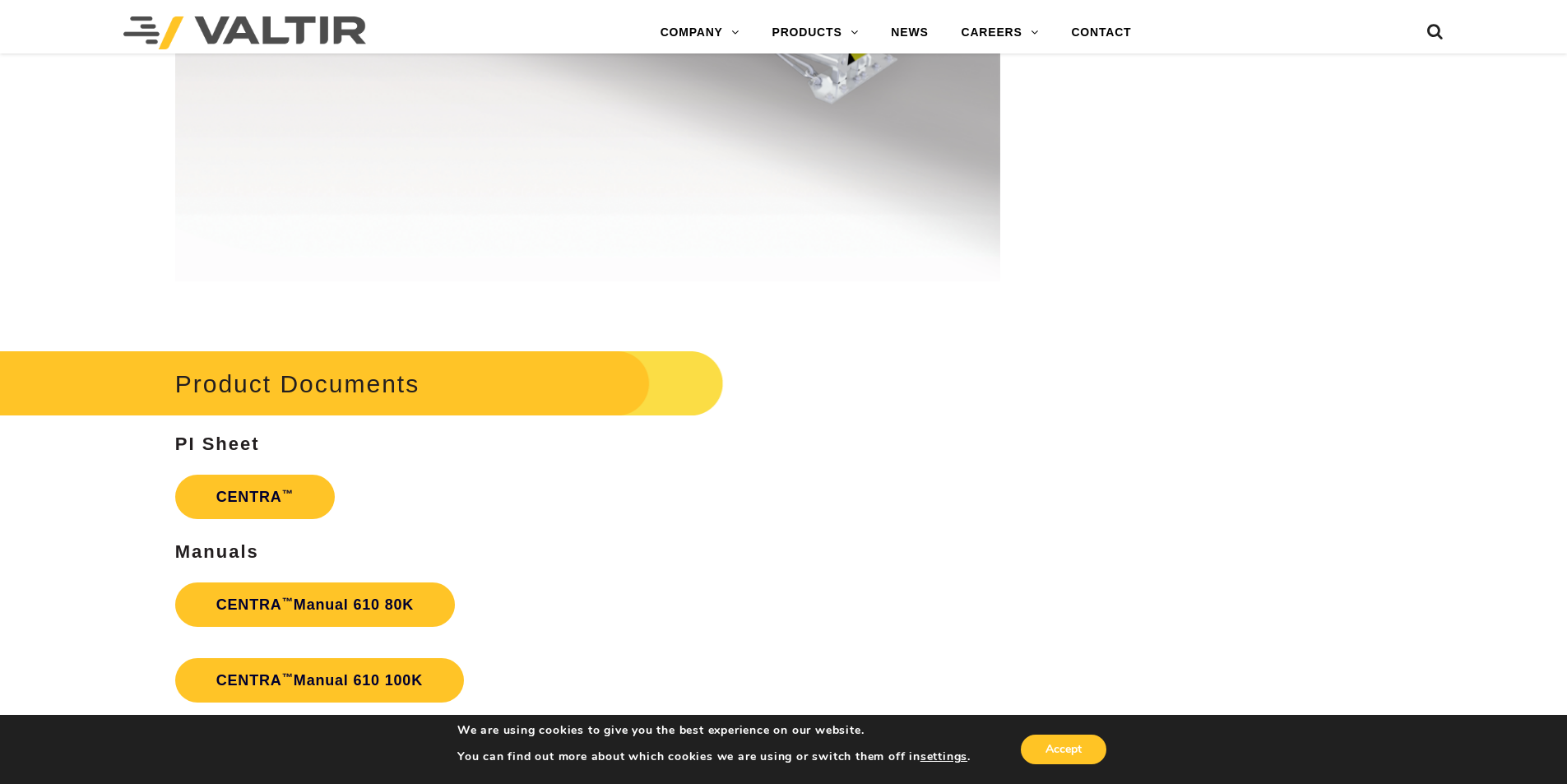
scroll to position [3753, 0]
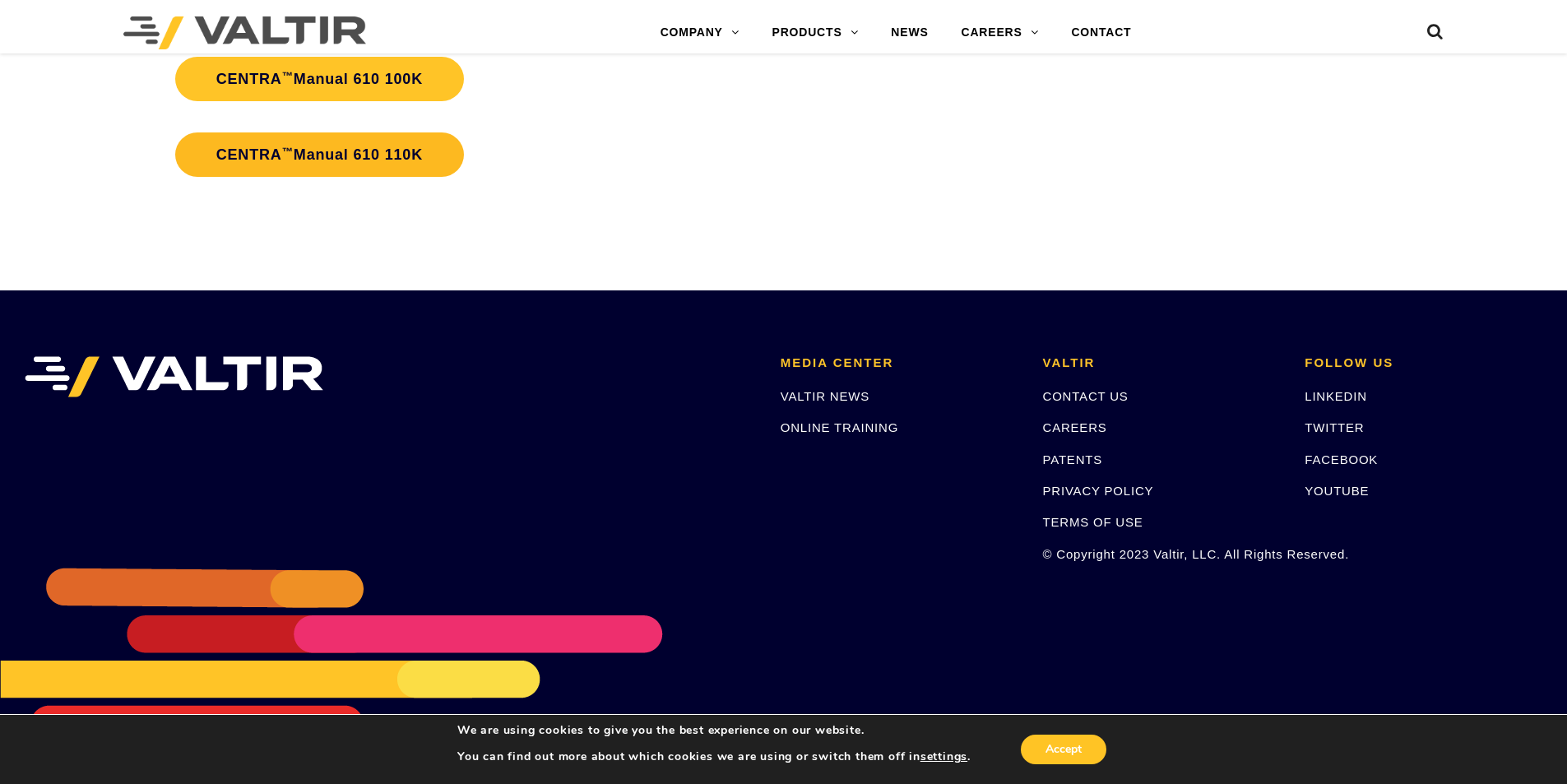
click at [288, 157] on link "CENTRA ™ Manual 610 110K" at bounding box center [320, 154] width 289 height 44
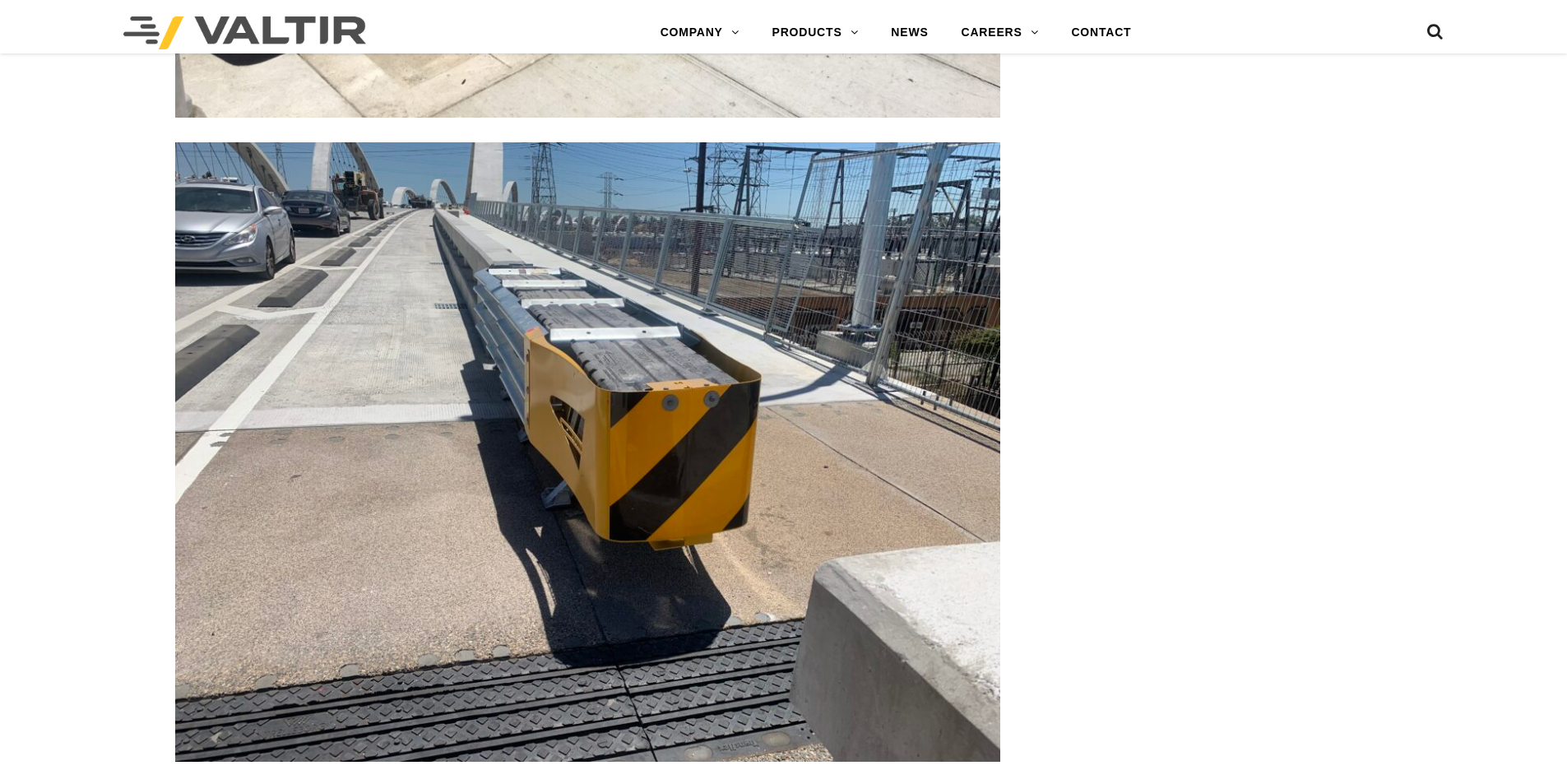
scroll to position [4221, 0]
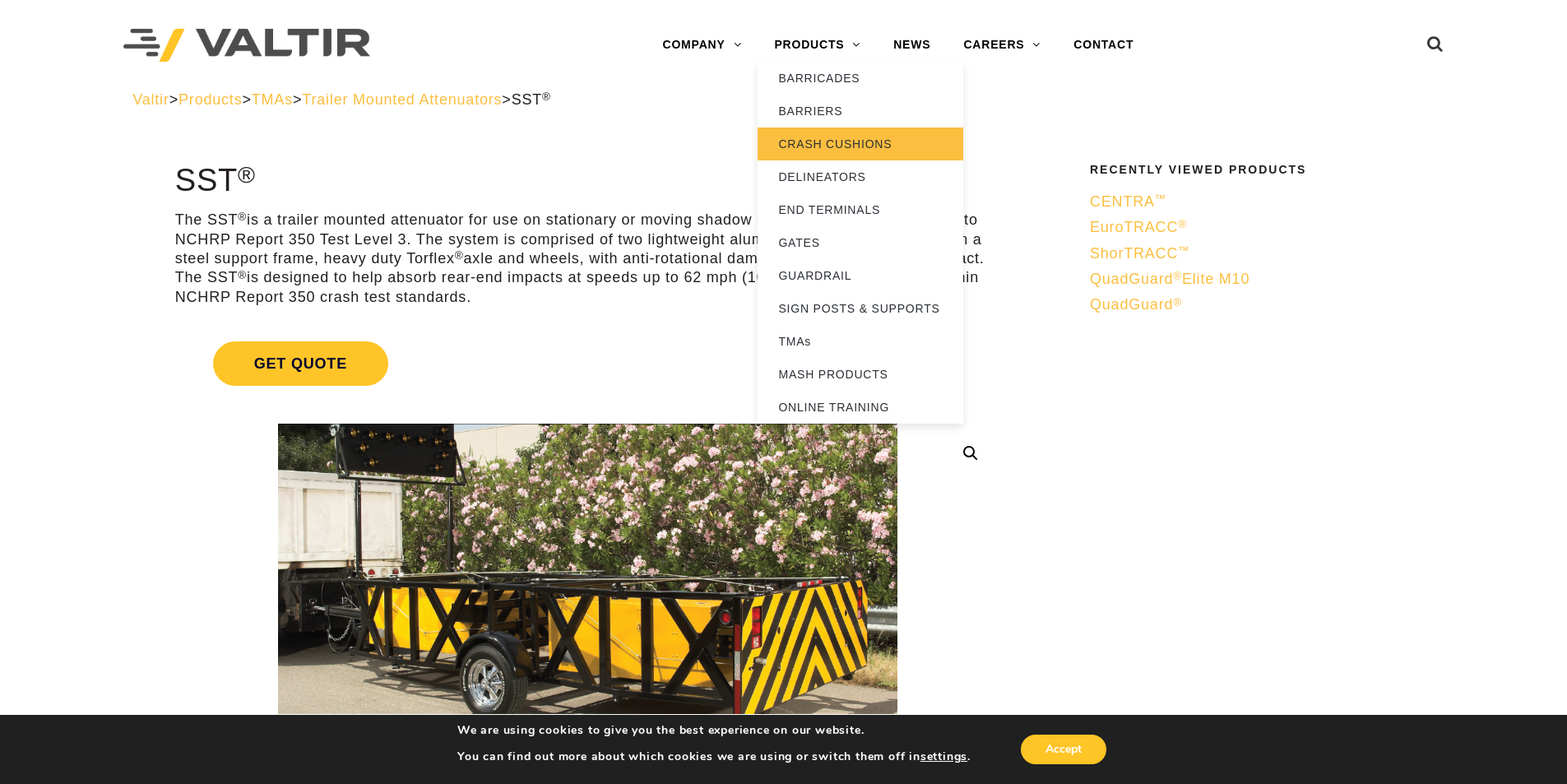
click at [838, 148] on link "CRASH CUSHIONS" at bounding box center [860, 144] width 205 height 33
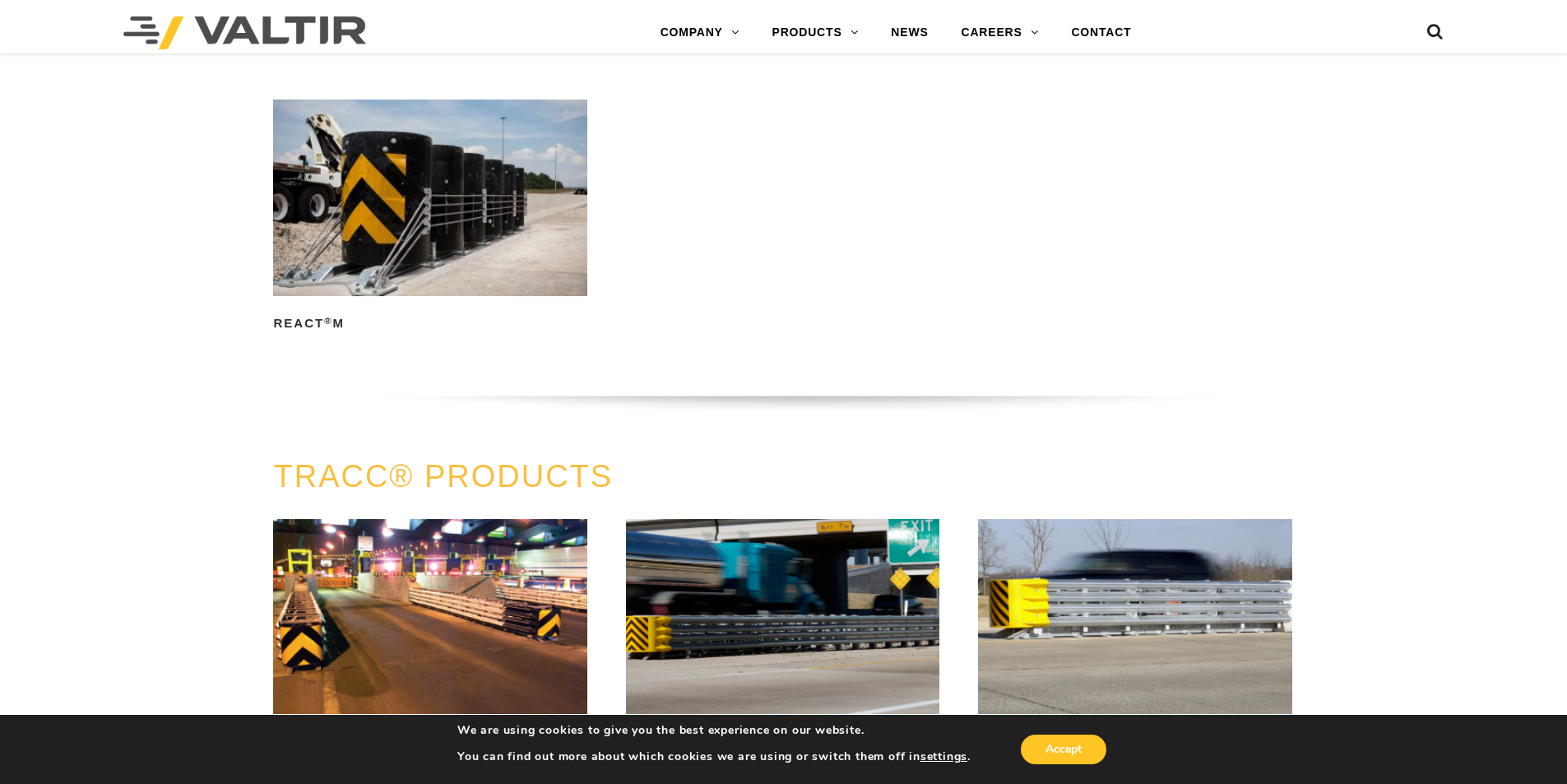
scroll to position [1809, 0]
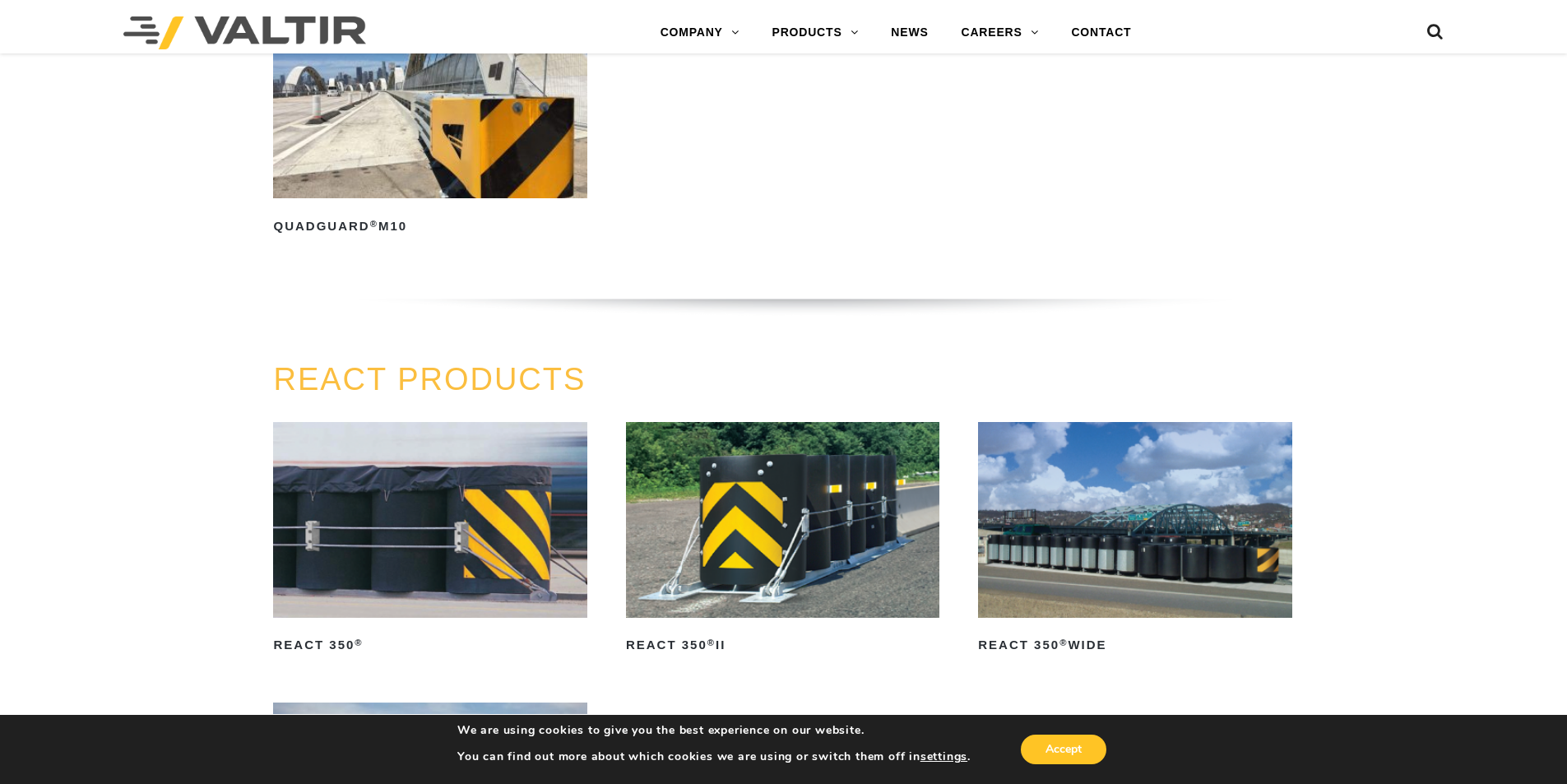
click at [784, 592] on img at bounding box center [783, 519] width 313 height 196
